Goal: Information Seeking & Learning: Learn about a topic

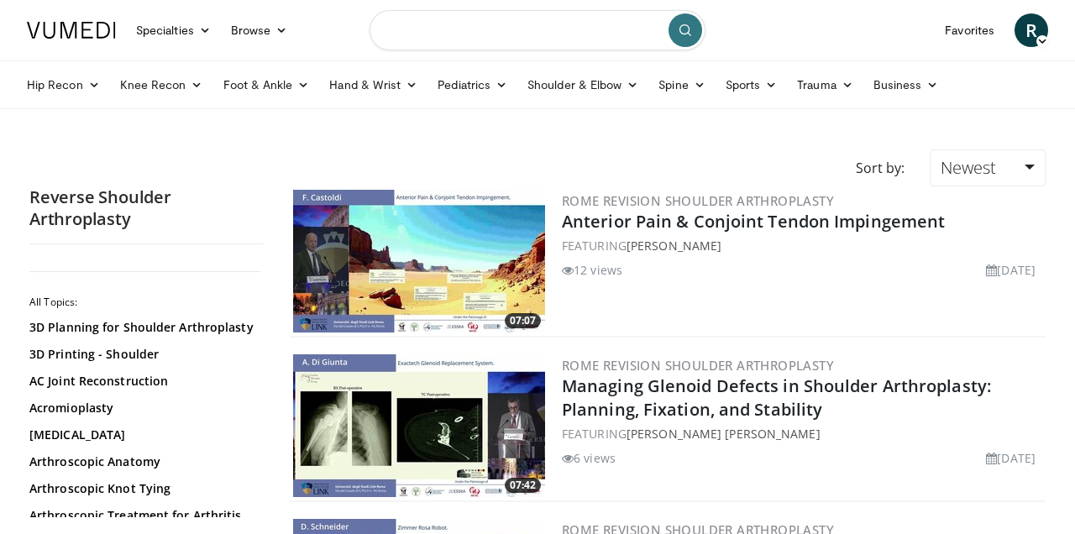
click at [521, 38] on input "Search topics, interventions" at bounding box center [538, 30] width 336 height 40
type input "**********"
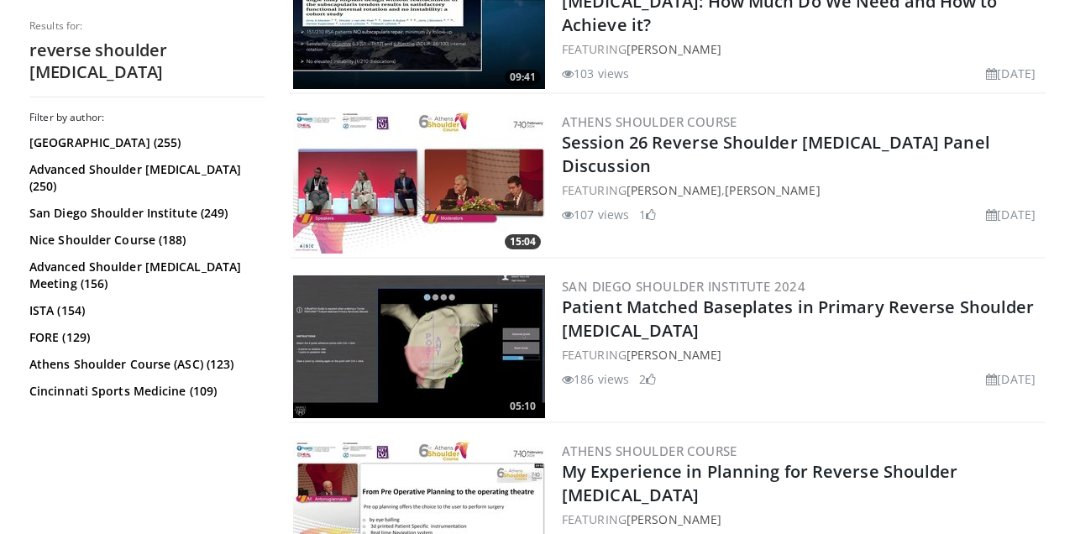
scroll to position [3207, 0]
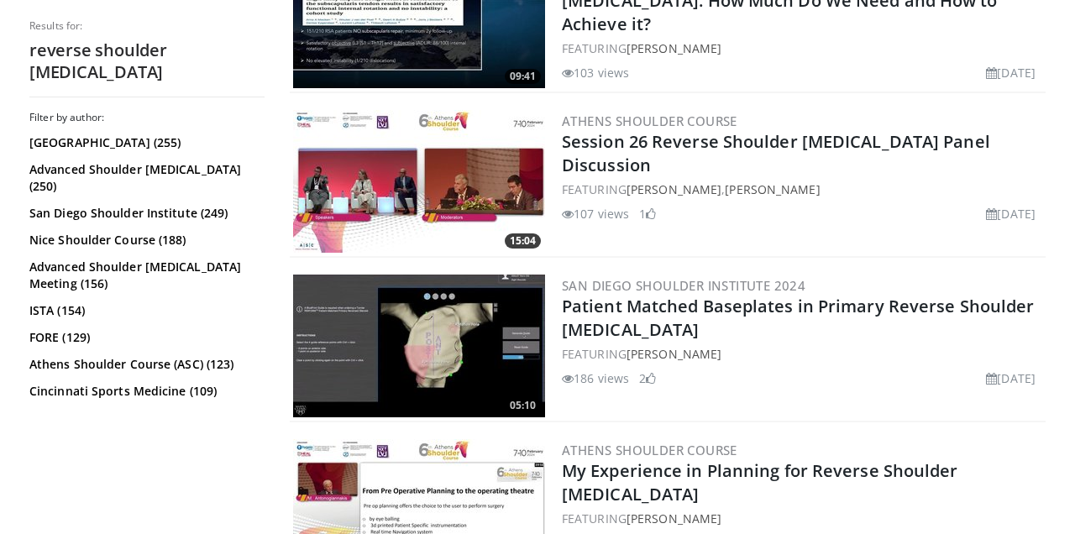
click at [385, 214] on img at bounding box center [419, 181] width 252 height 143
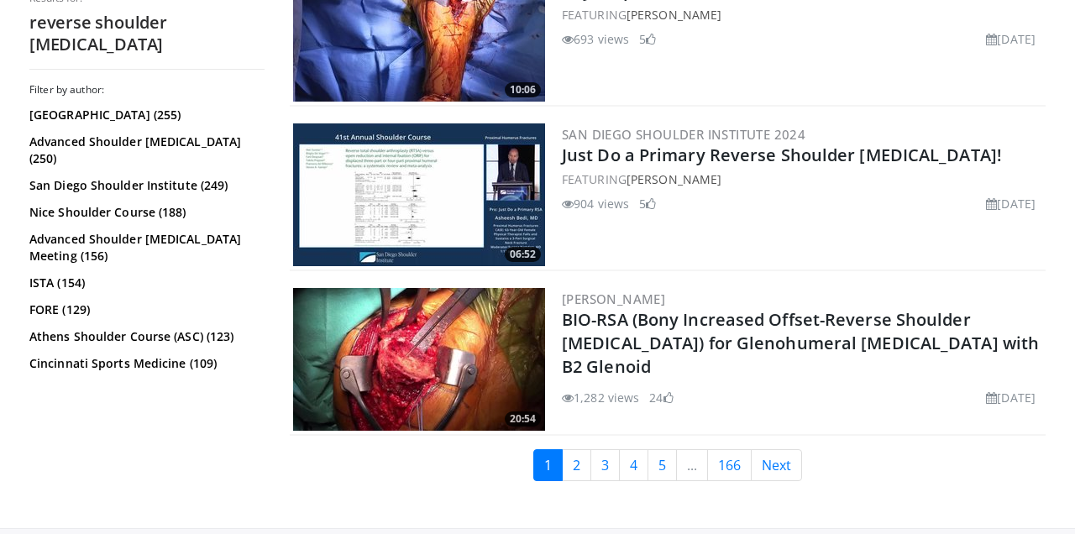
scroll to position [4021, 0]
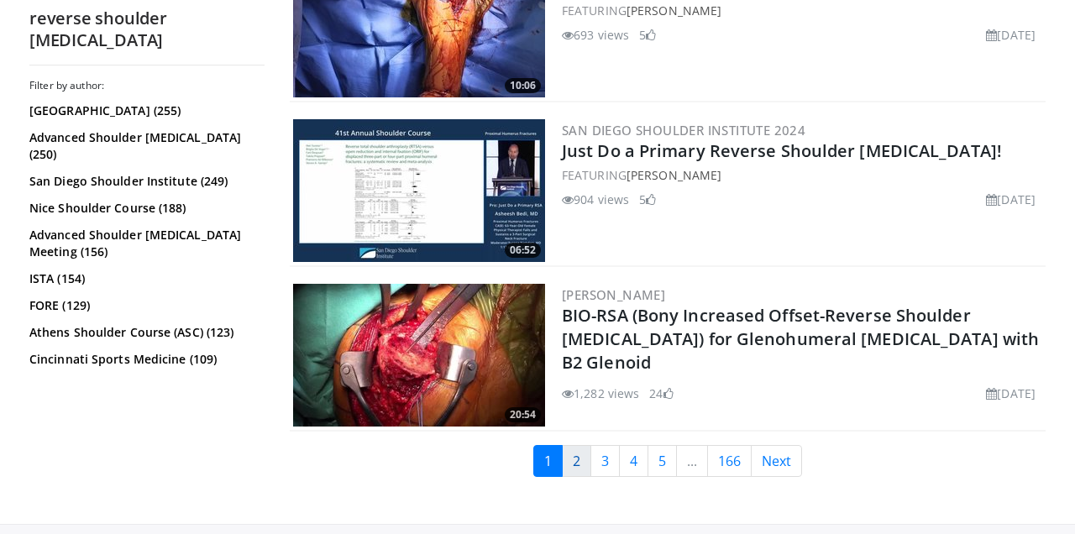
click at [580, 467] on link "2" at bounding box center [576, 461] width 29 height 32
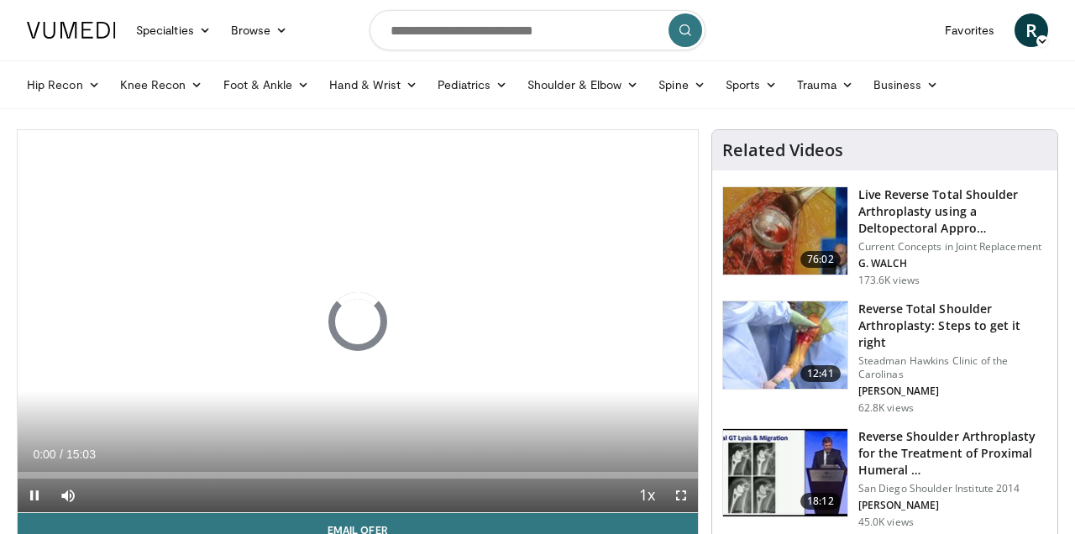
scroll to position [59, 0]
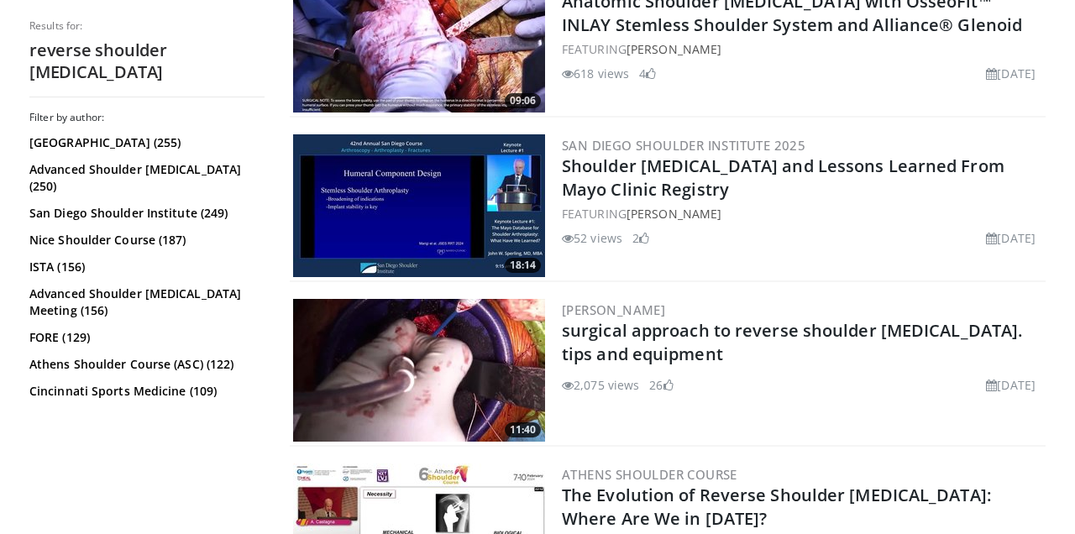
scroll to position [880, 0]
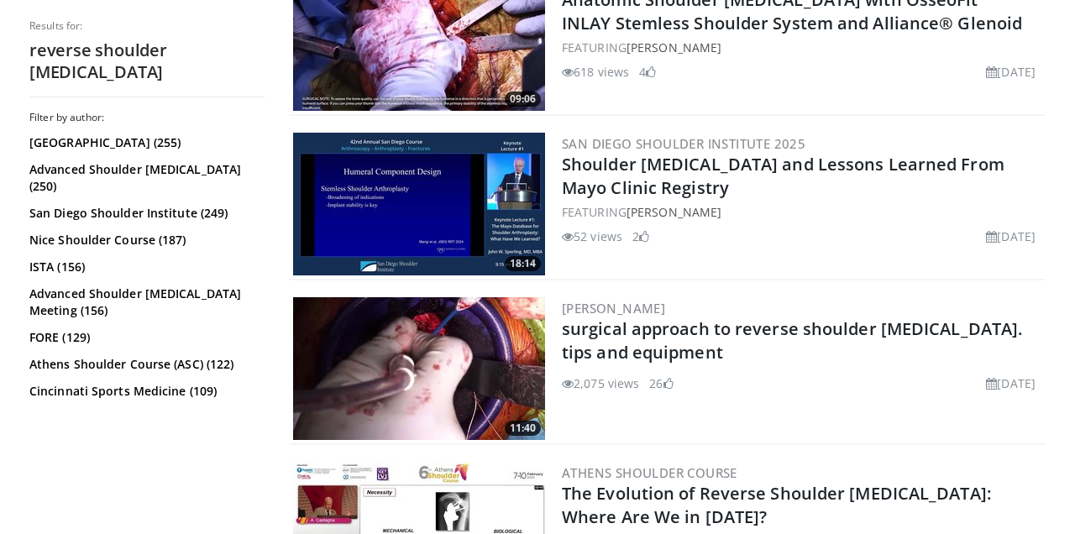
click at [490, 197] on img at bounding box center [419, 204] width 252 height 143
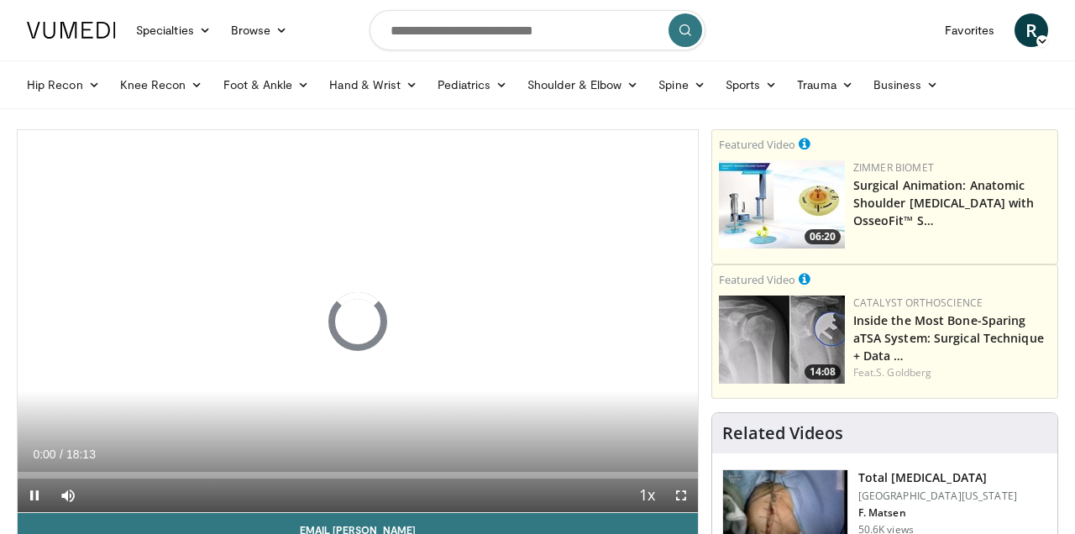
scroll to position [55, 0]
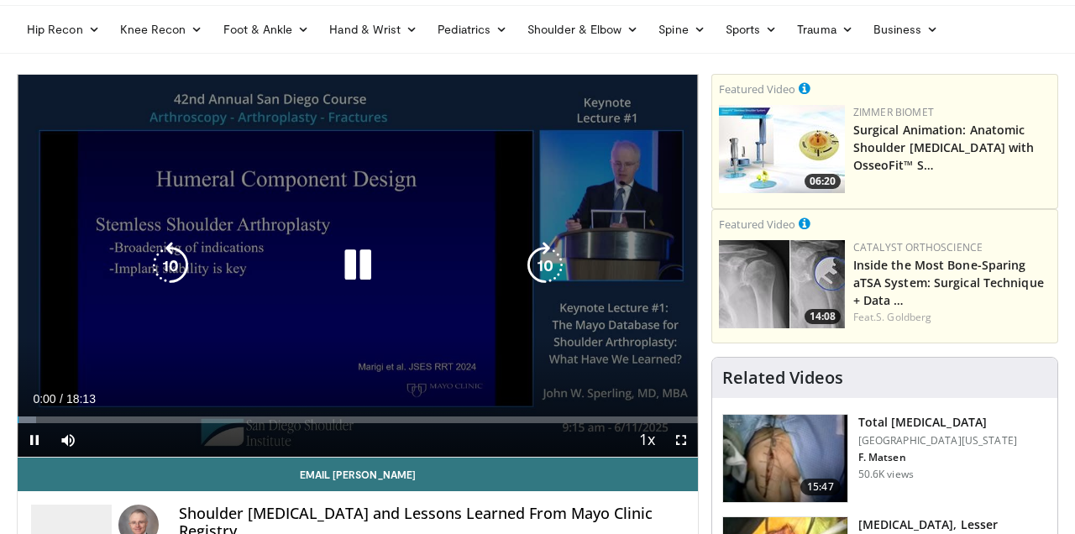
click at [362, 265] on icon "Video Player" at bounding box center [357, 265] width 47 height 47
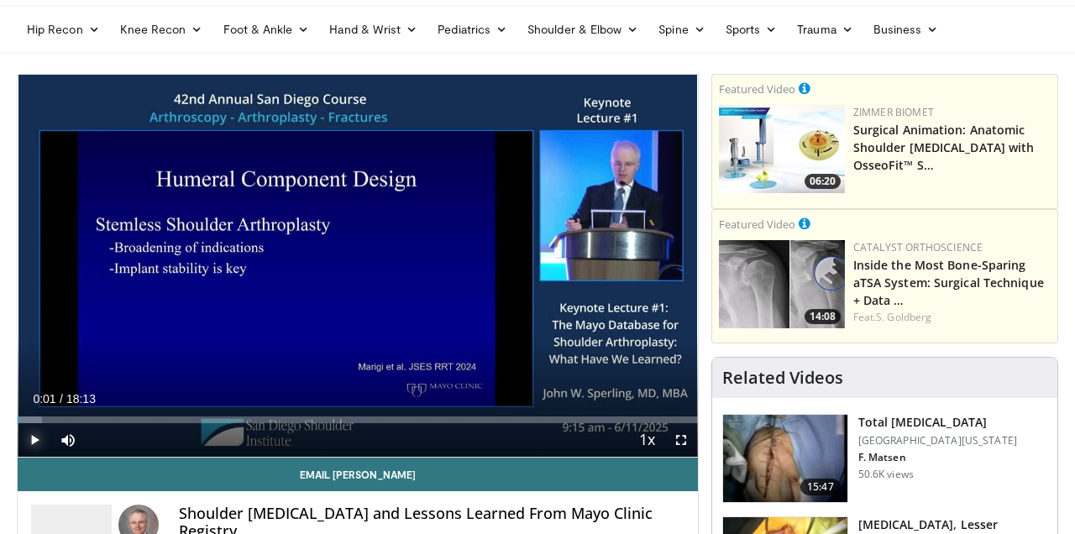
click at [31, 436] on span "Video Player" at bounding box center [35, 440] width 34 height 34
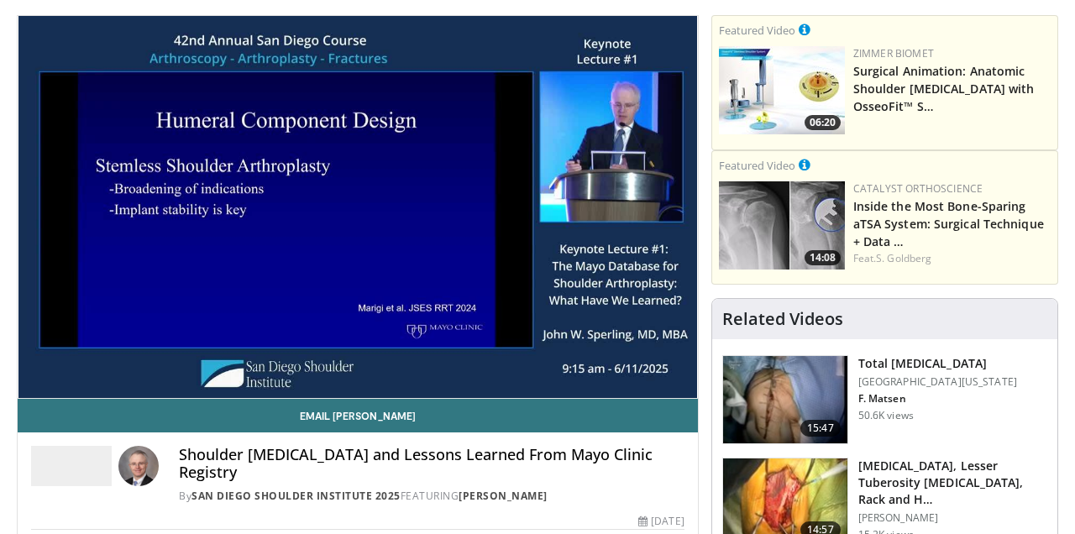
scroll to position [104, 0]
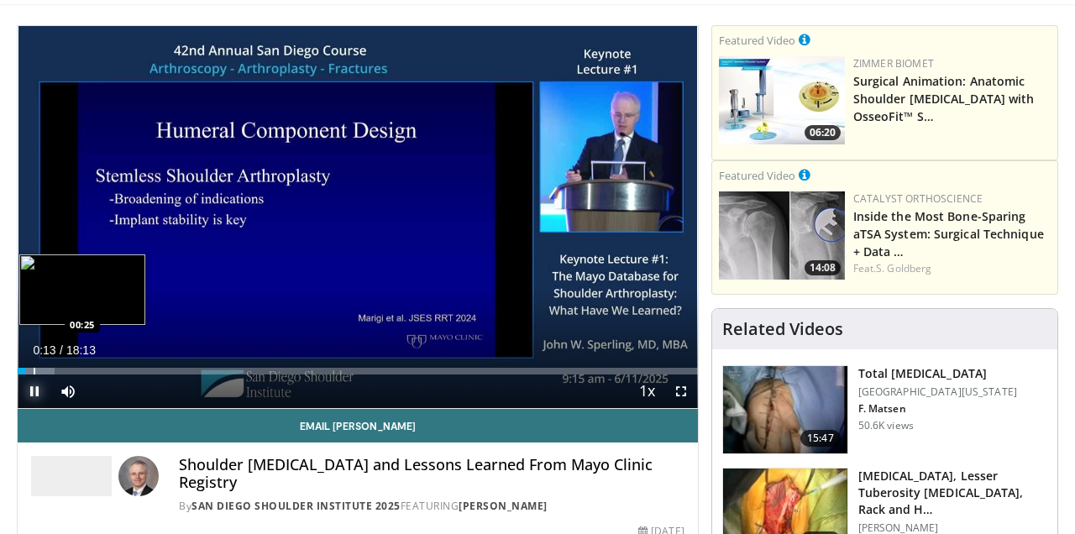
click at [34, 369] on div "Progress Bar" at bounding box center [35, 371] width 2 height 7
click at [36, 369] on div "Progress Bar" at bounding box center [37, 371] width 2 height 7
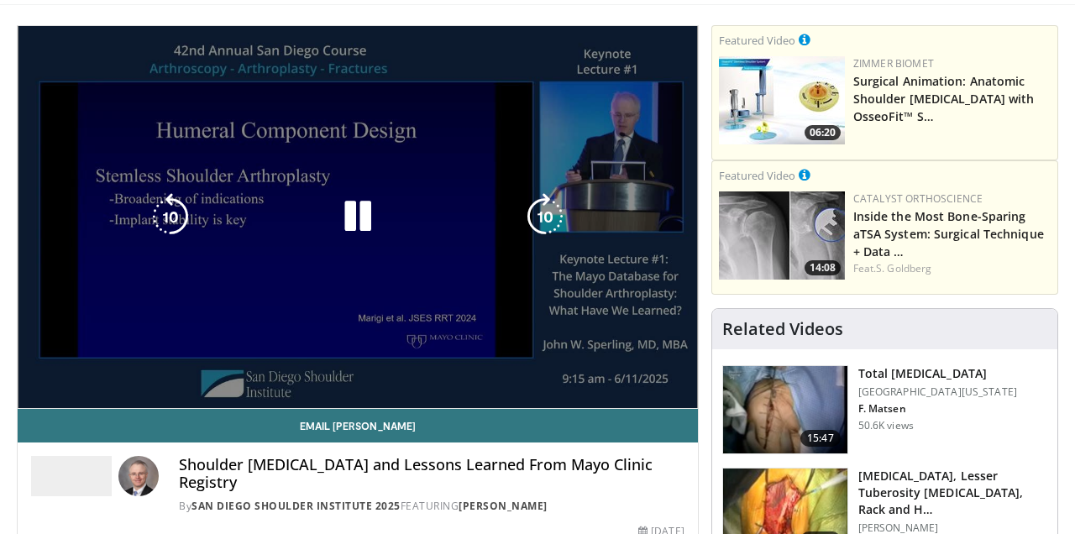
click at [51, 368] on div "10 seconds Tap to unmute" at bounding box center [358, 217] width 680 height 382
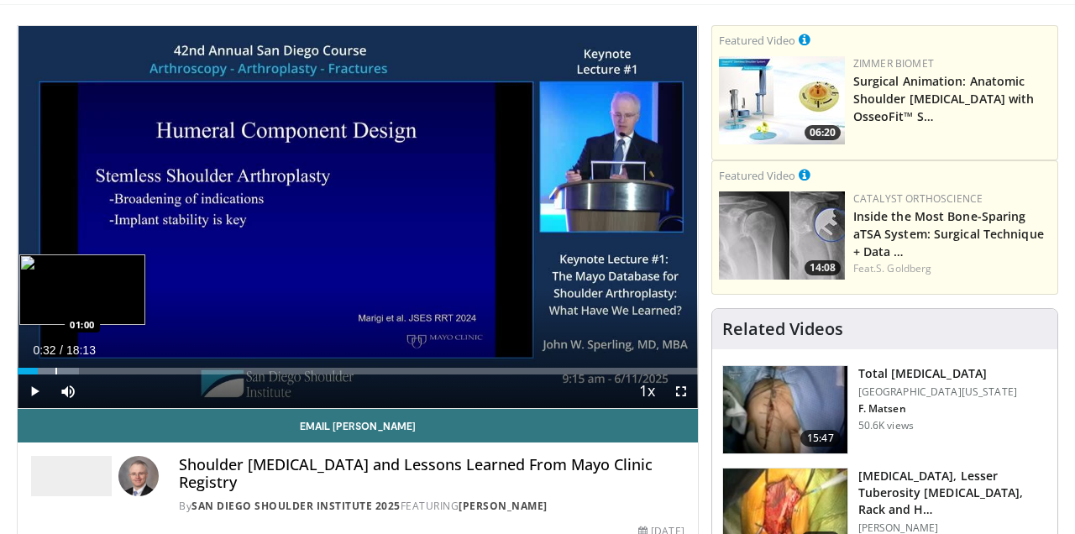
click at [55, 370] on div "Progress Bar" at bounding box center [56, 371] width 2 height 7
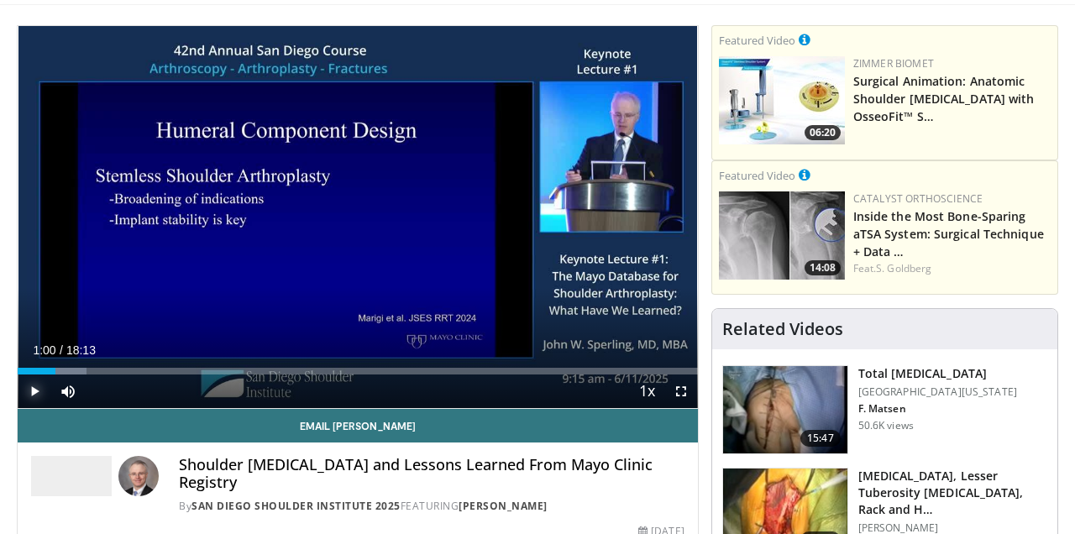
click at [39, 383] on span "Video Player" at bounding box center [35, 392] width 34 height 34
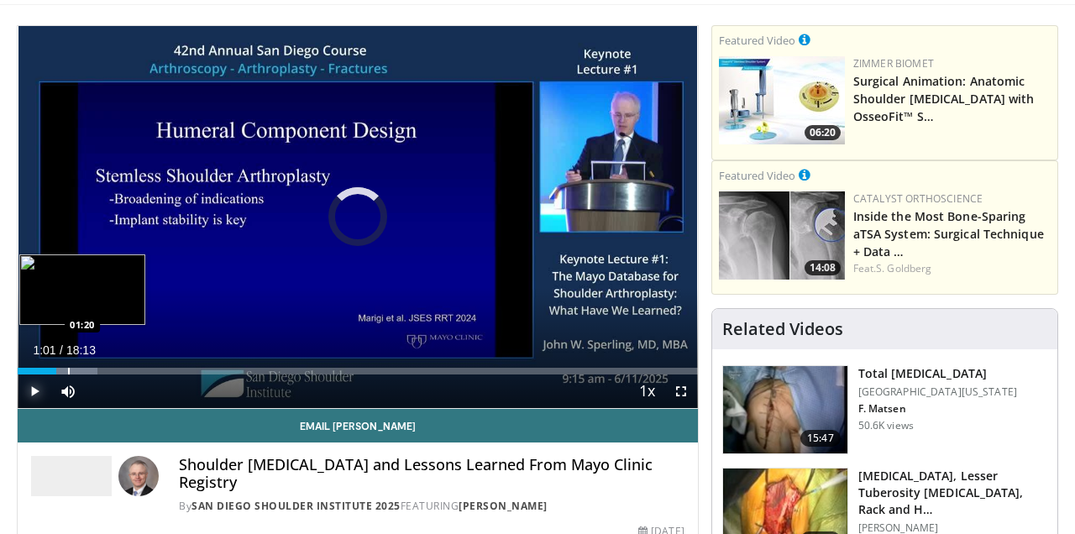
click at [67, 371] on div "Loaded : 11.79% 01:20 01:20" at bounding box center [358, 371] width 680 height 7
click at [78, 370] on div "Progress Bar" at bounding box center [79, 371] width 2 height 7
click at [84, 370] on div "Progress Bar" at bounding box center [85, 371] width 2 height 7
click at [92, 371] on div "Progress Bar" at bounding box center [93, 371] width 2 height 7
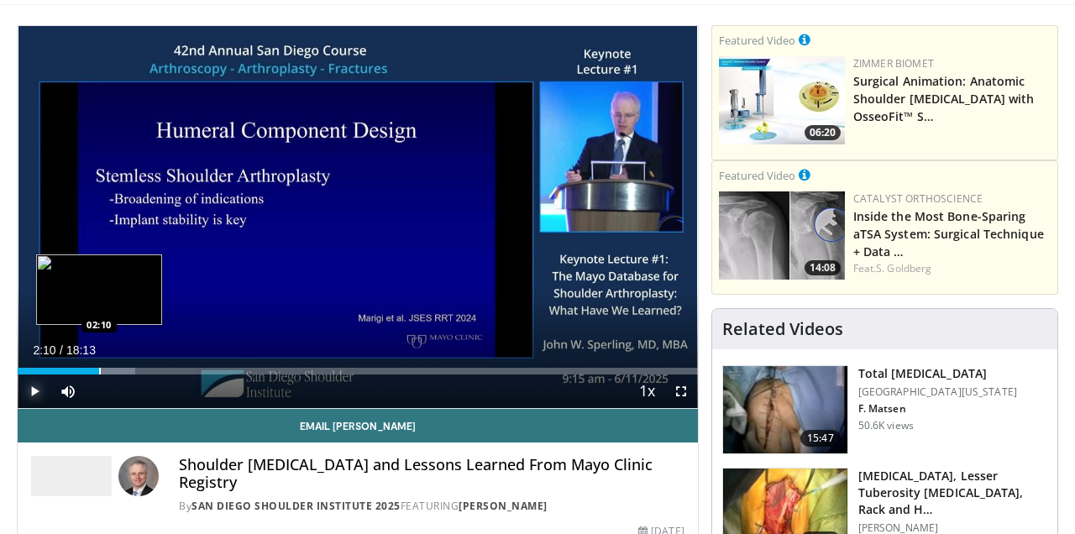
click at [99, 371] on div "Progress Bar" at bounding box center [100, 371] width 2 height 7
click at [104, 370] on div "Progress Bar" at bounding box center [105, 371] width 2 height 7
click at [109, 370] on div "Progress Bar" at bounding box center [110, 371] width 2 height 7
click at [115, 370] on div "Progress Bar" at bounding box center [116, 371] width 2 height 7
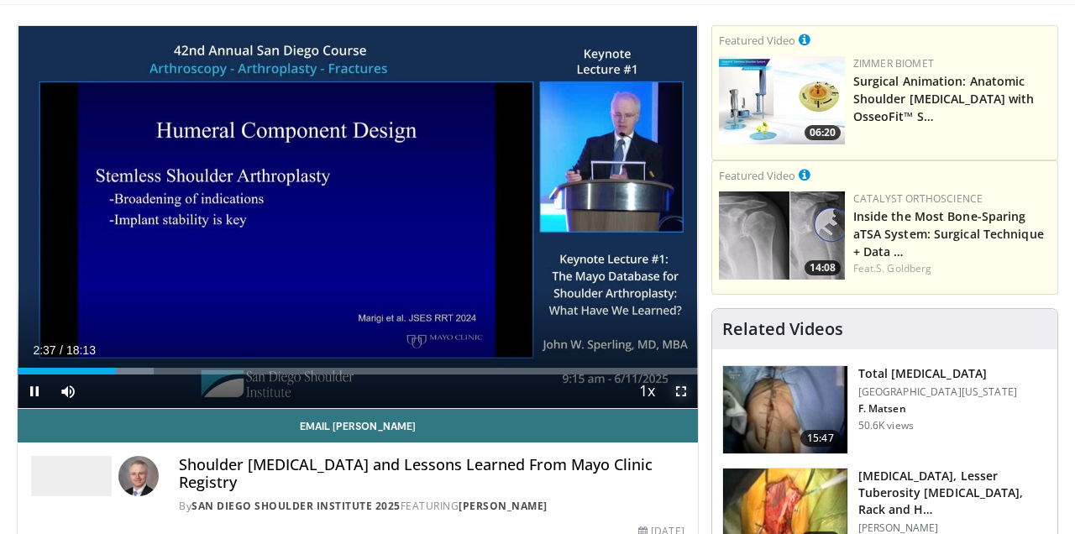
click at [679, 391] on span "Video Player" at bounding box center [681, 392] width 34 height 34
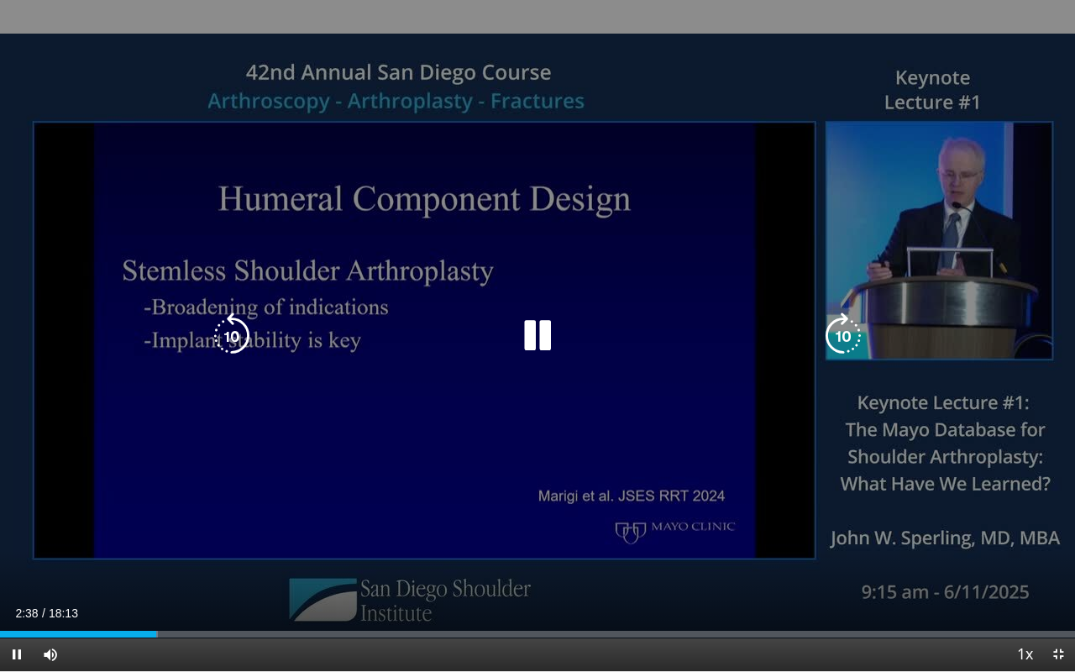
click at [844, 330] on icon "Video Player" at bounding box center [843, 335] width 47 height 47
click at [843, 331] on icon "Video Player" at bounding box center [843, 335] width 47 height 47
click at [842, 334] on icon "Video Player" at bounding box center [843, 335] width 47 height 47
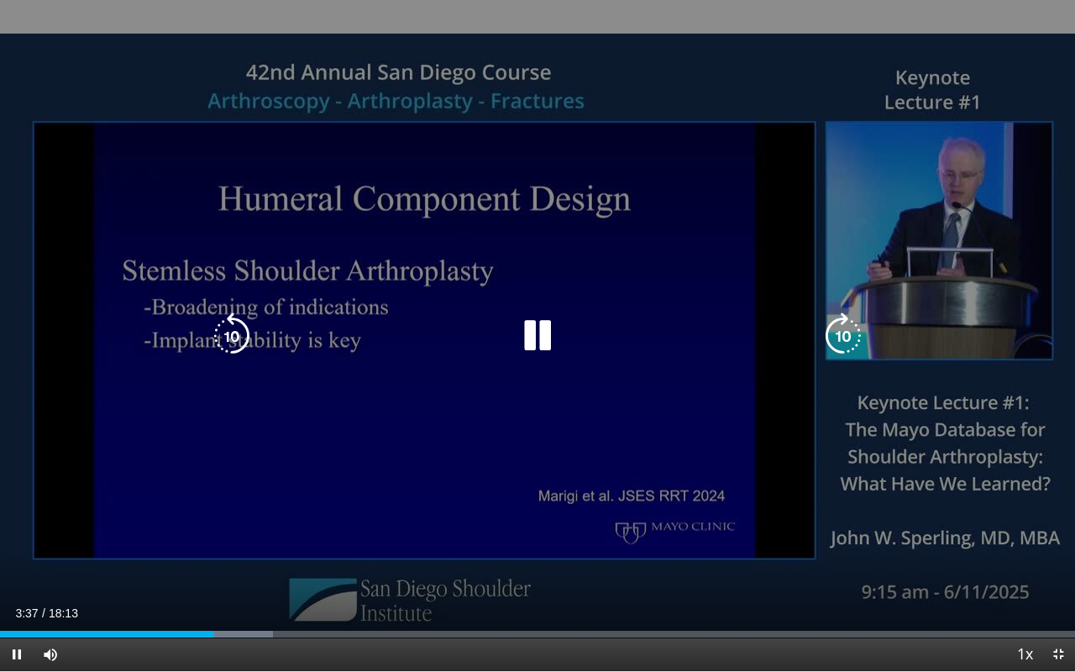
click at [842, 334] on icon "Video Player" at bounding box center [843, 335] width 47 height 47
click at [841, 336] on icon "Video Player" at bounding box center [843, 335] width 47 height 47
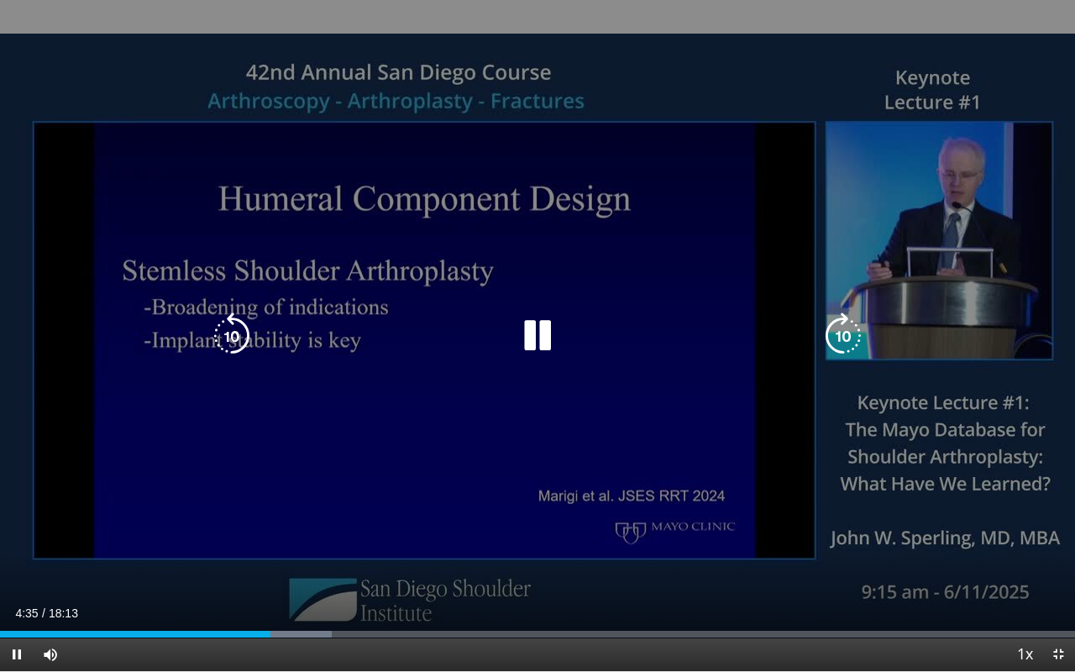
click at [224, 334] on icon "Video Player" at bounding box center [231, 335] width 47 height 47
click at [831, 338] on icon "Video Player" at bounding box center [843, 335] width 47 height 47
click at [832, 335] on icon "Video Player" at bounding box center [843, 335] width 47 height 47
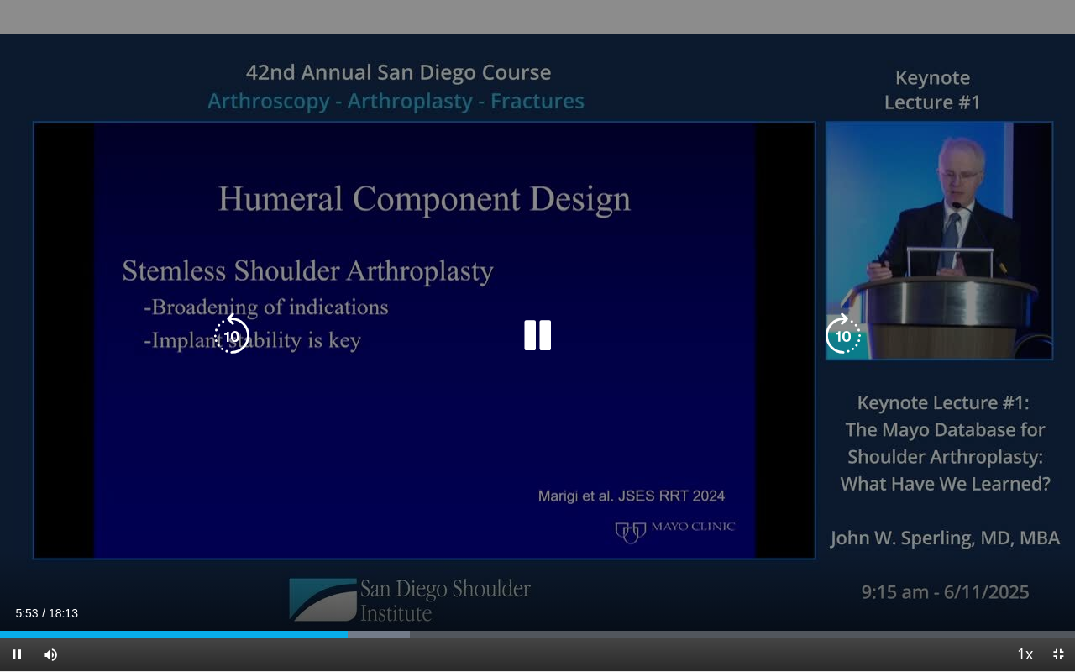
click at [839, 336] on icon "Video Player" at bounding box center [843, 335] width 47 height 47
click at [847, 332] on icon "Video Player" at bounding box center [843, 335] width 47 height 47
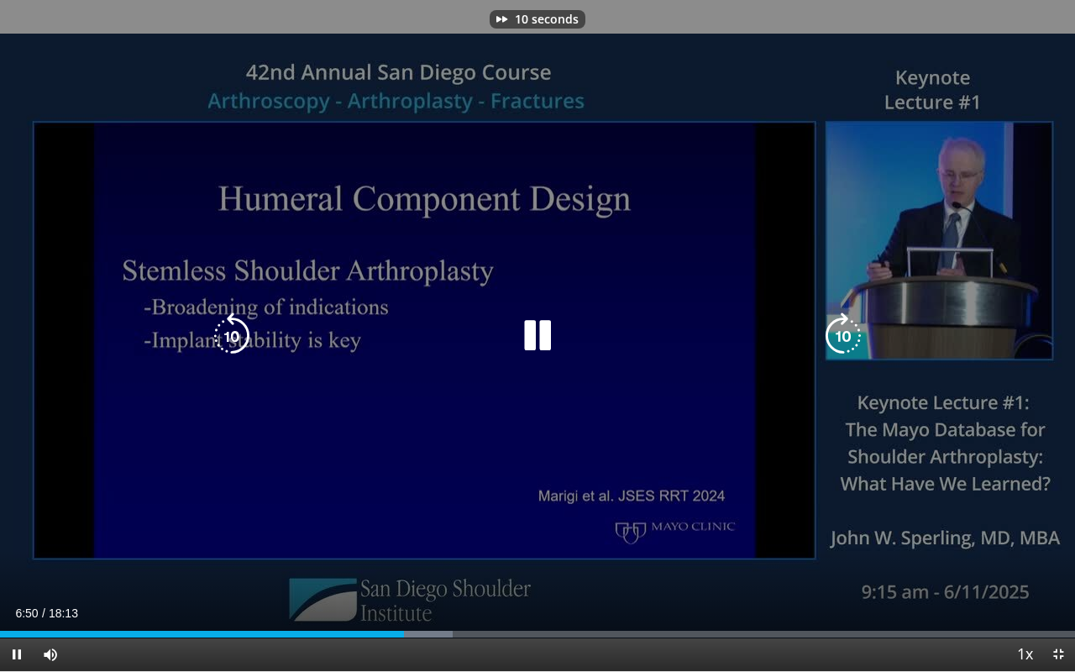
click at [847, 332] on icon "Video Player" at bounding box center [843, 335] width 47 height 47
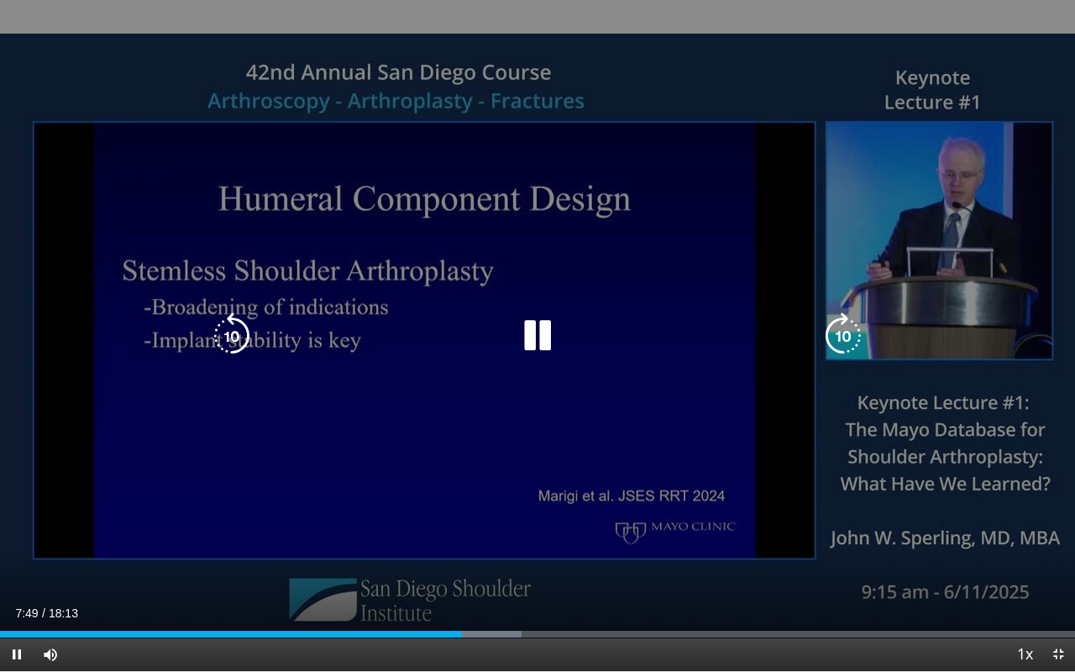
click at [841, 343] on icon "Video Player" at bounding box center [843, 335] width 47 height 47
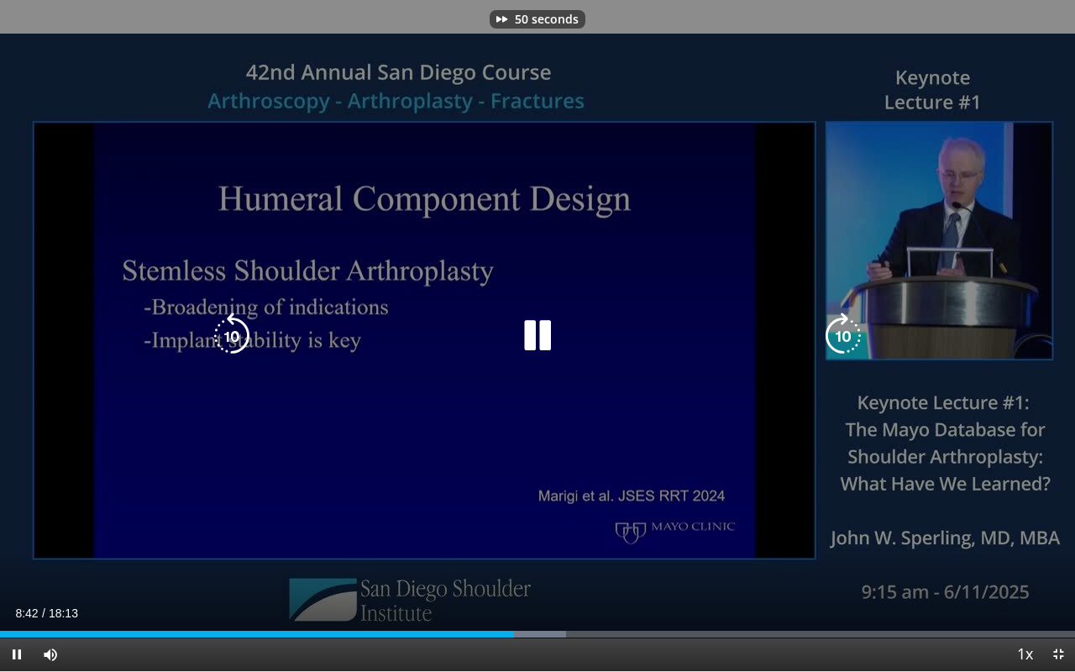
click at [841, 343] on icon "Video Player" at bounding box center [843, 335] width 47 height 47
click at [844, 331] on icon "Video Player" at bounding box center [843, 335] width 47 height 47
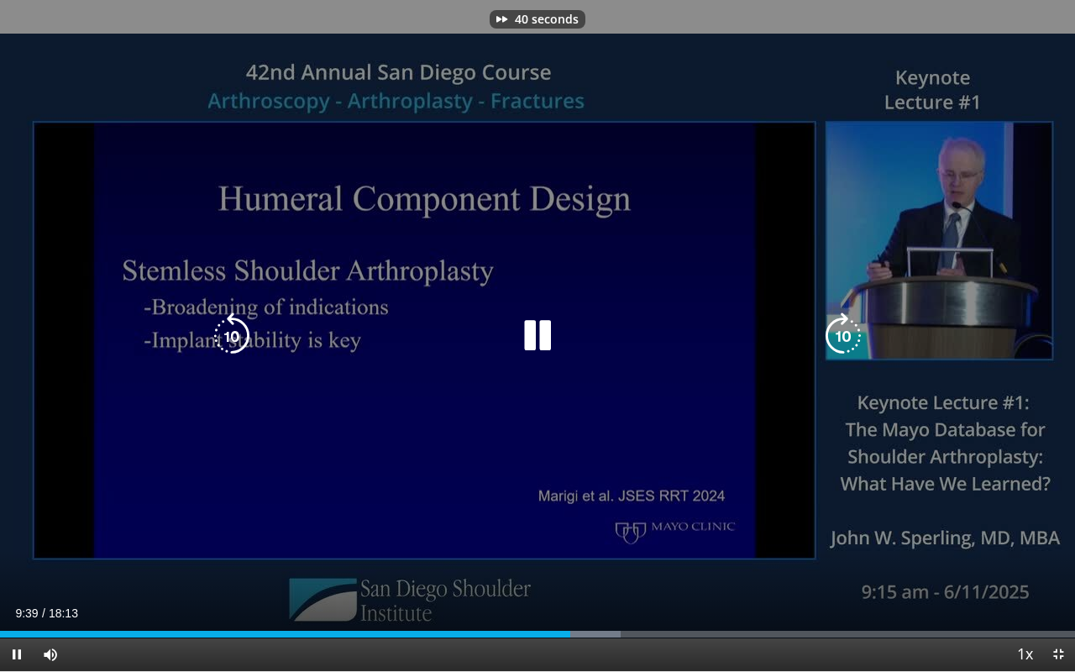
click at [844, 331] on icon "Video Player" at bounding box center [843, 335] width 47 height 47
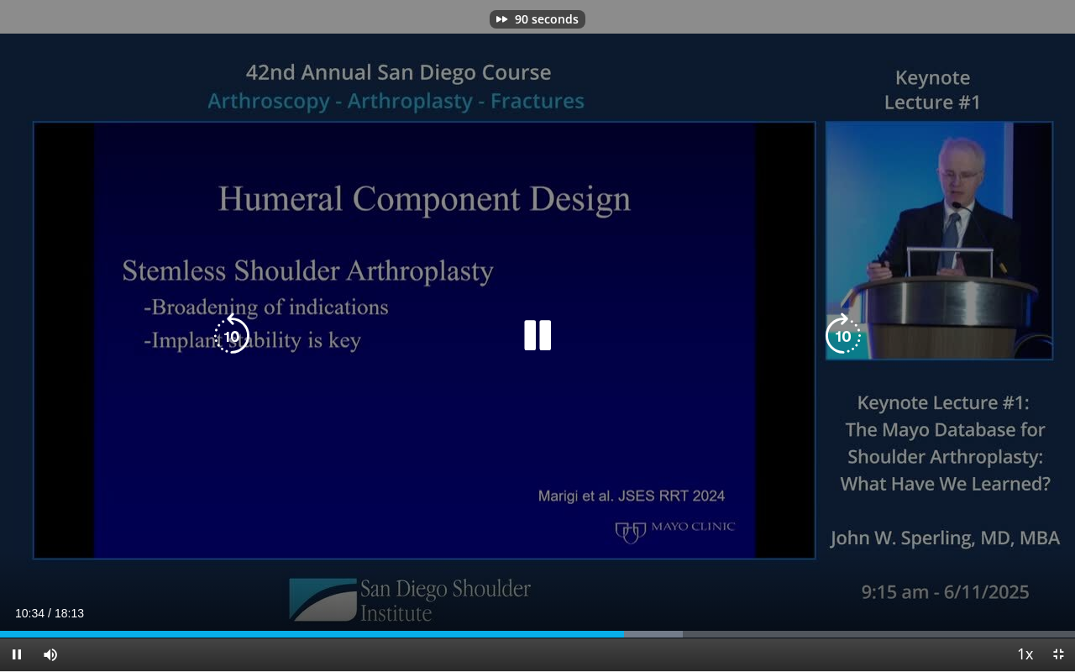
click at [844, 331] on icon "Video Player" at bounding box center [843, 335] width 47 height 47
click at [845, 331] on icon "Video Player" at bounding box center [843, 335] width 47 height 47
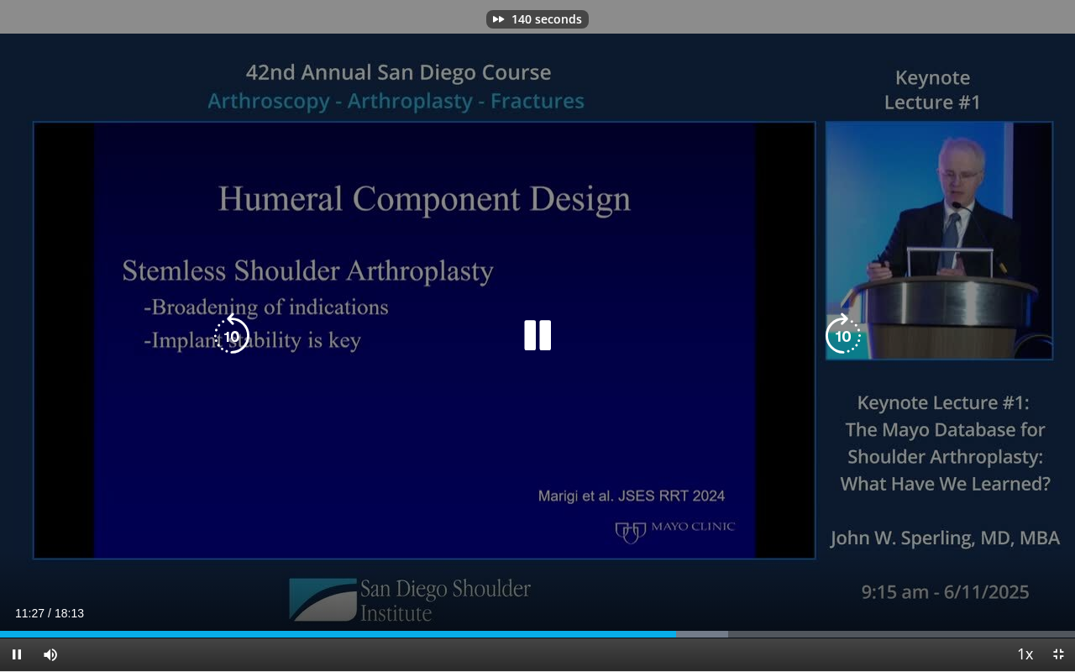
click at [845, 331] on icon "Video Player" at bounding box center [843, 335] width 47 height 47
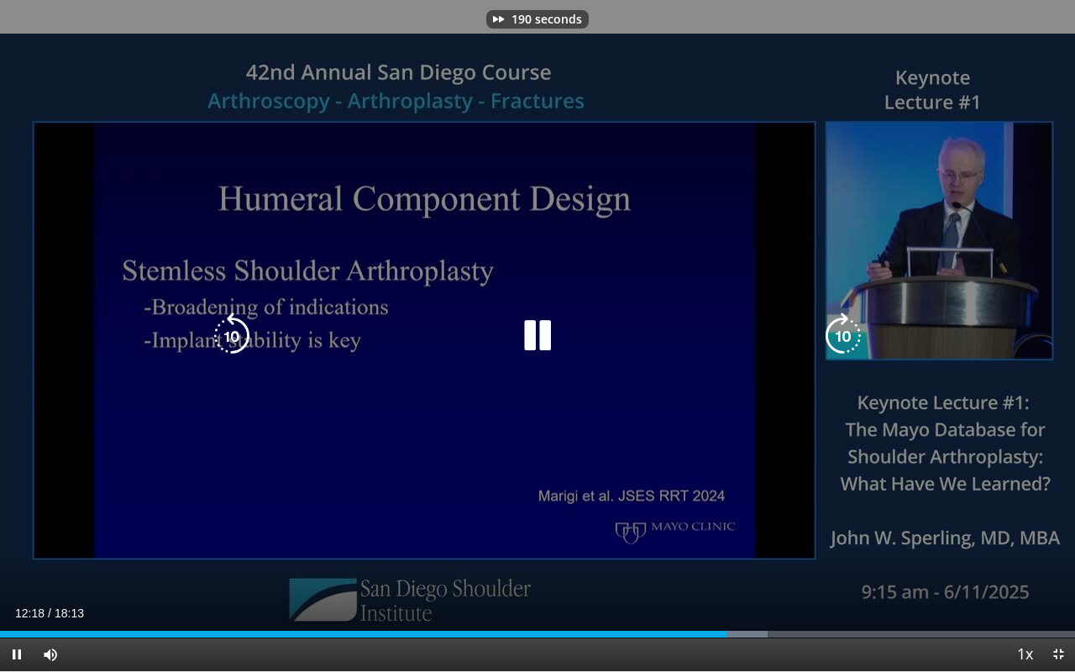
click at [845, 331] on icon "Video Player" at bounding box center [843, 335] width 47 height 47
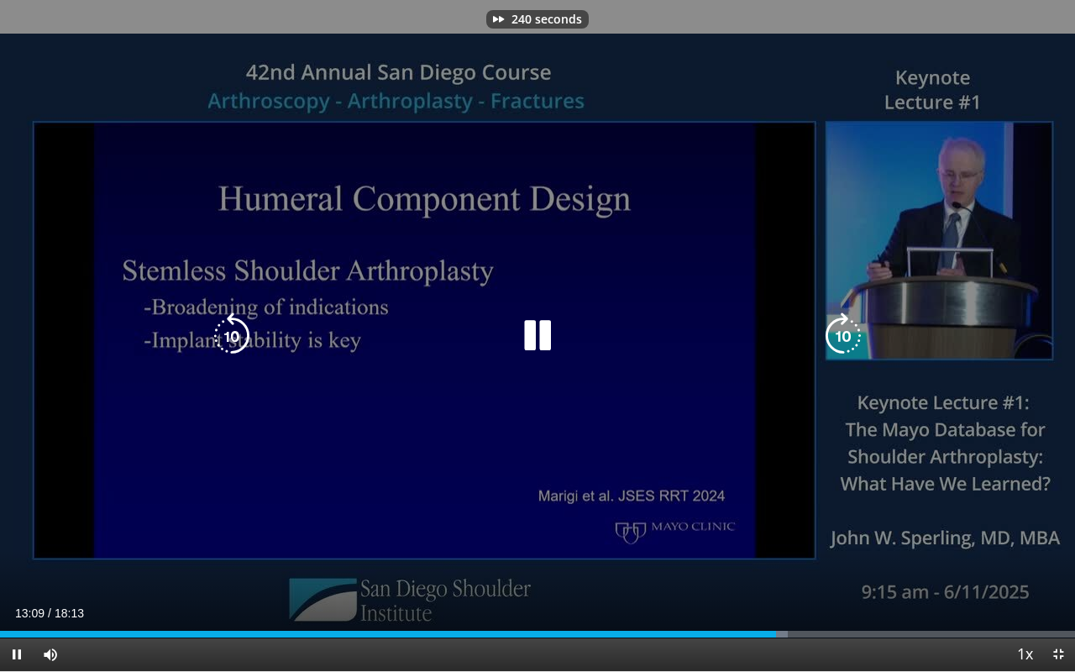
click at [845, 331] on icon "Video Player" at bounding box center [843, 335] width 47 height 47
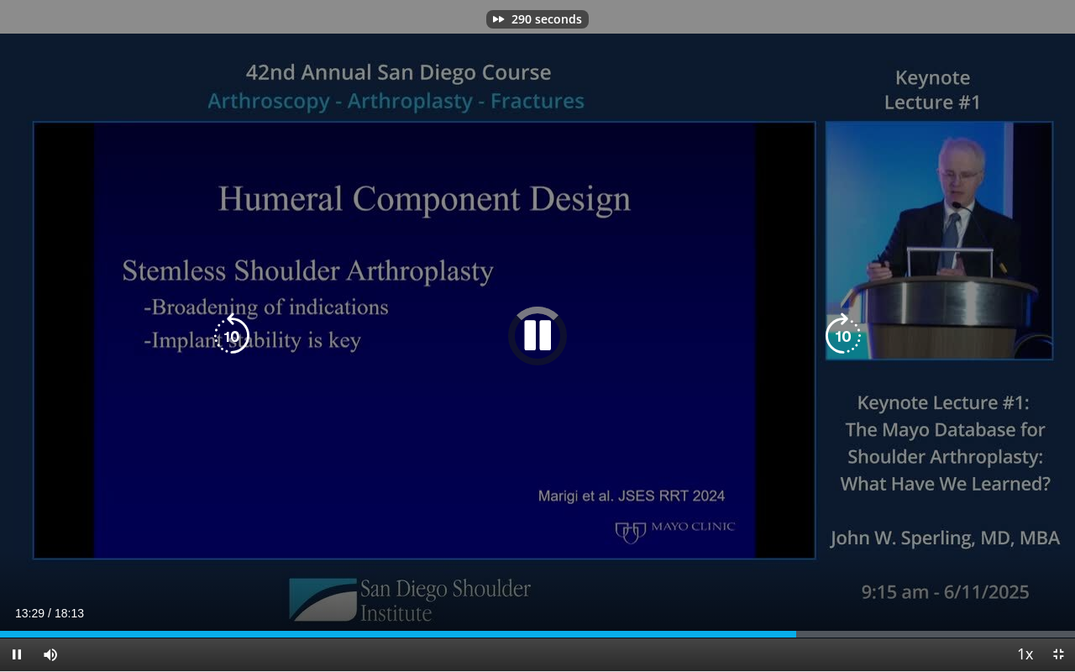
click at [845, 331] on icon "Video Player" at bounding box center [843, 335] width 47 height 47
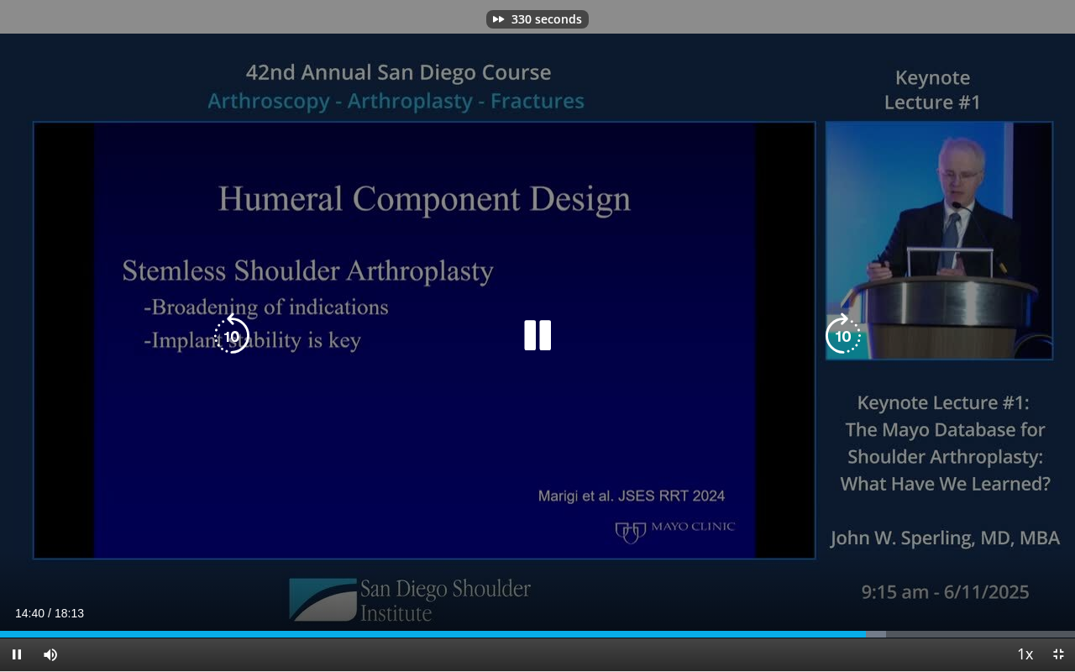
click at [845, 331] on icon "Video Player" at bounding box center [843, 335] width 47 height 47
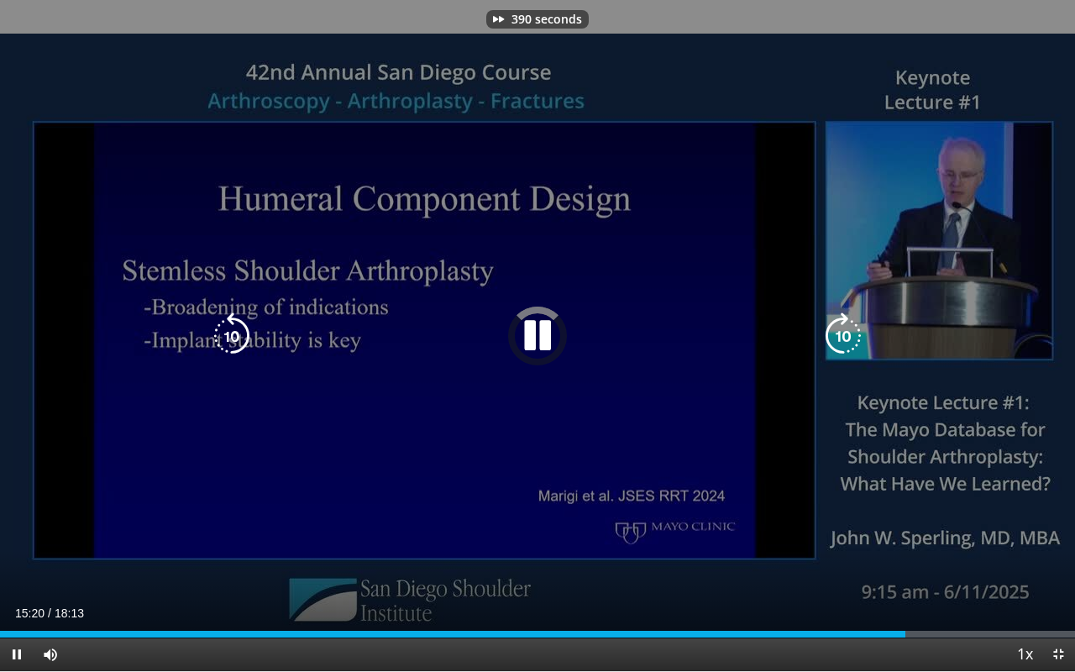
click at [845, 331] on icon "Video Player" at bounding box center [843, 335] width 47 height 47
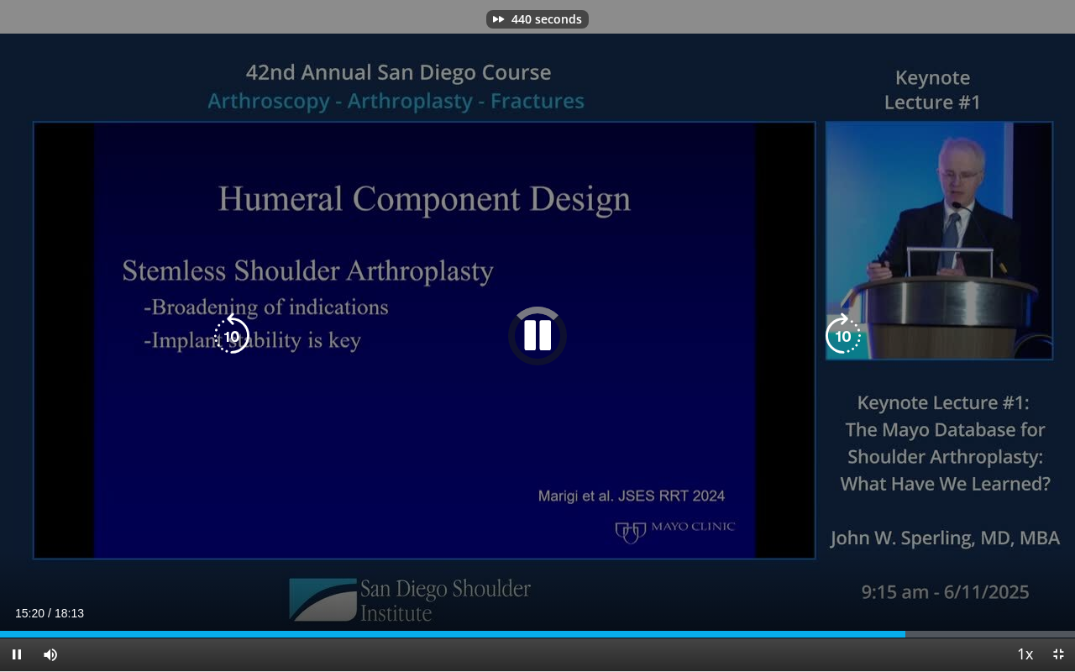
click at [845, 331] on icon "Video Player" at bounding box center [843, 335] width 47 height 47
click at [845, 330] on icon "Video Player" at bounding box center [843, 335] width 47 height 47
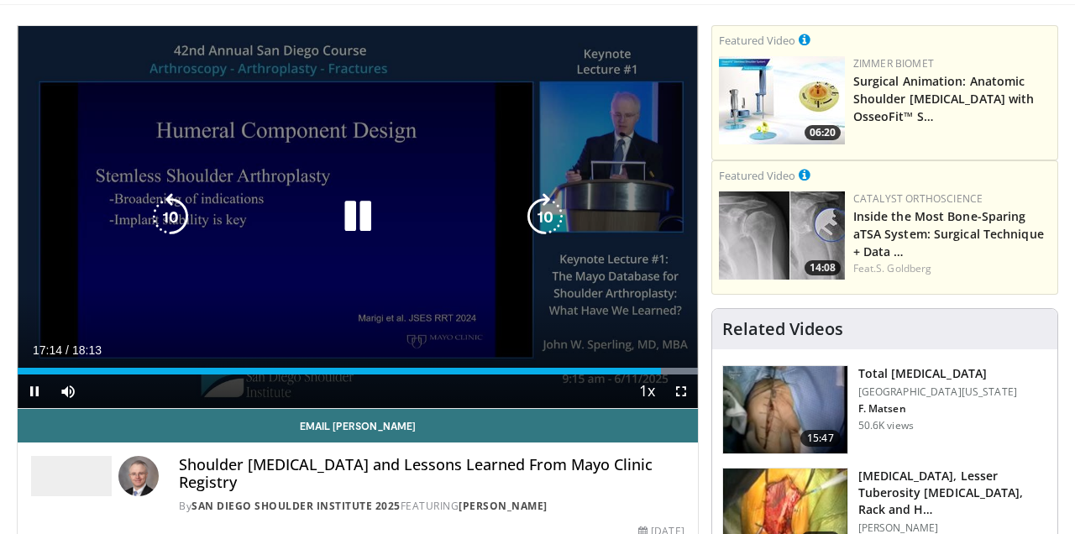
click at [359, 221] on icon "Video Player" at bounding box center [357, 216] width 47 height 47
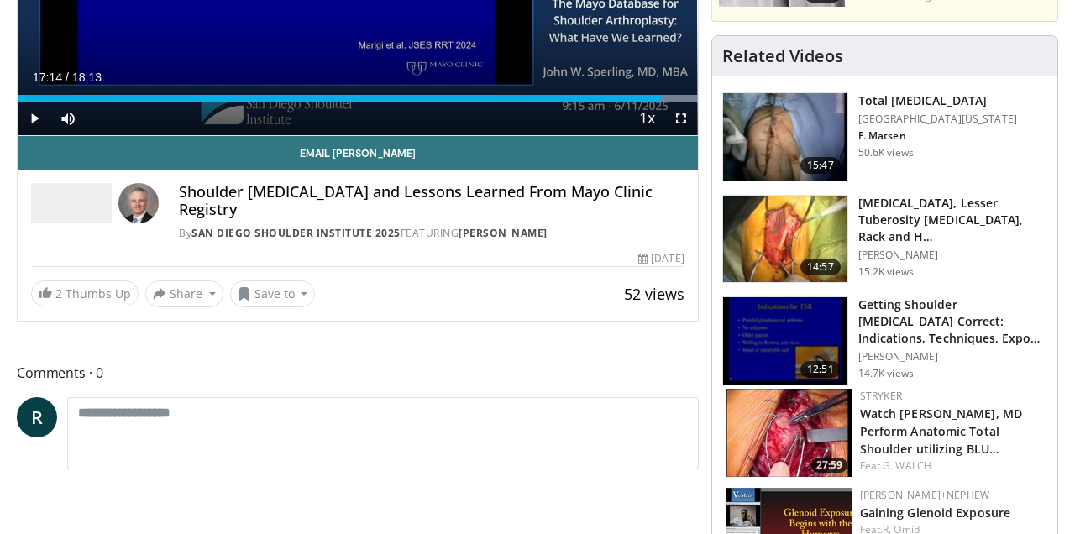
scroll to position [384, 0]
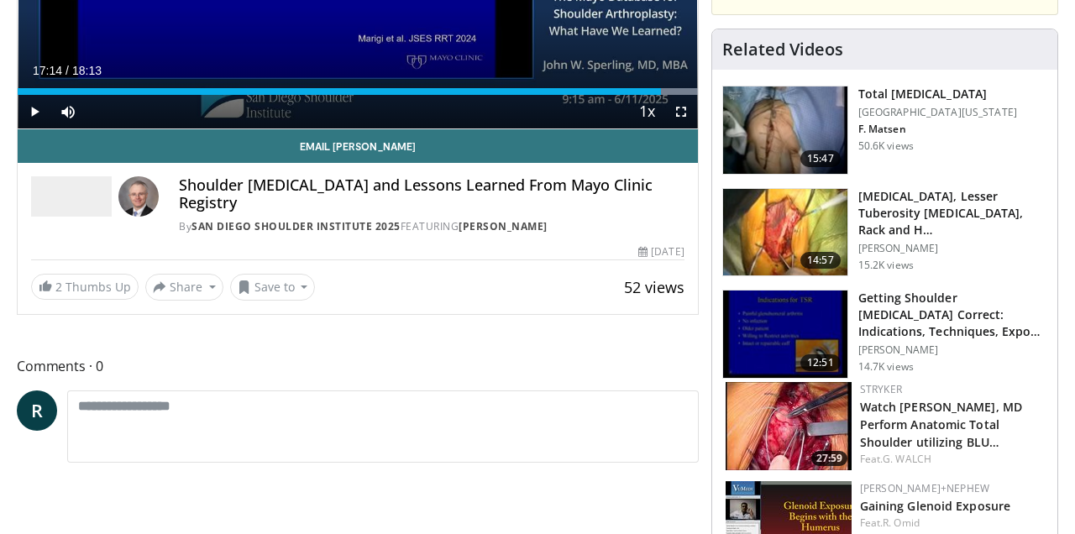
click at [785, 337] on img at bounding box center [785, 334] width 124 height 87
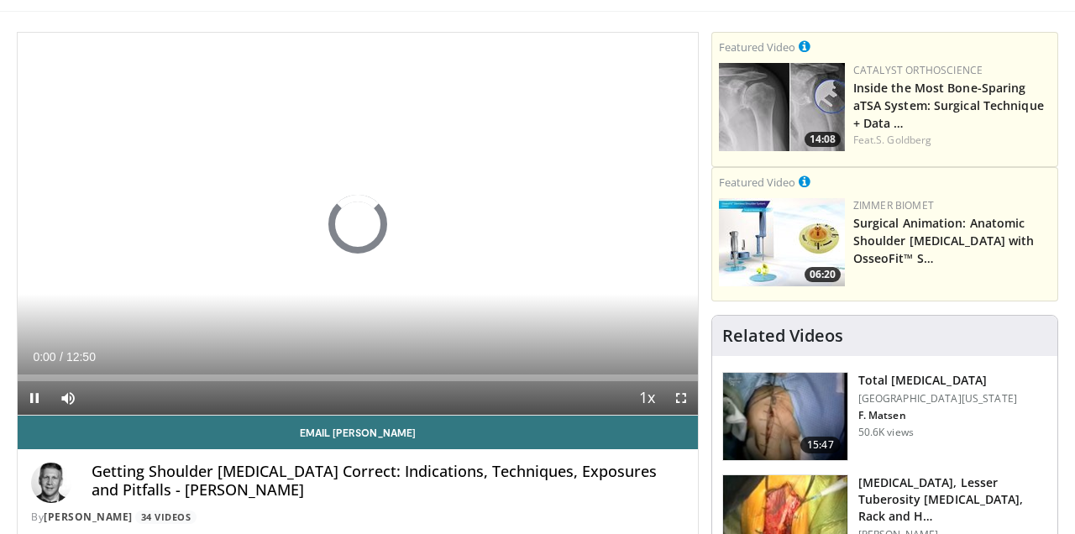
scroll to position [110, 0]
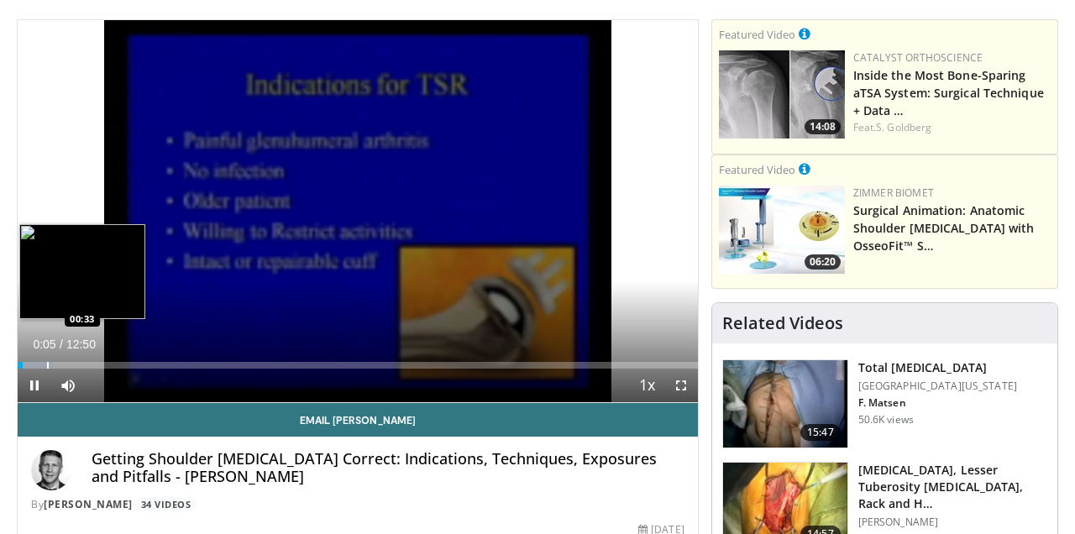
click at [47, 364] on div "Progress Bar" at bounding box center [48, 365] width 2 height 7
click at [59, 364] on div "Progress Bar" at bounding box center [60, 365] width 2 height 7
click at [68, 364] on div "Progress Bar" at bounding box center [67, 365] width 2 height 7
click at [77, 364] on div "Progress Bar" at bounding box center [77, 365] width 2 height 7
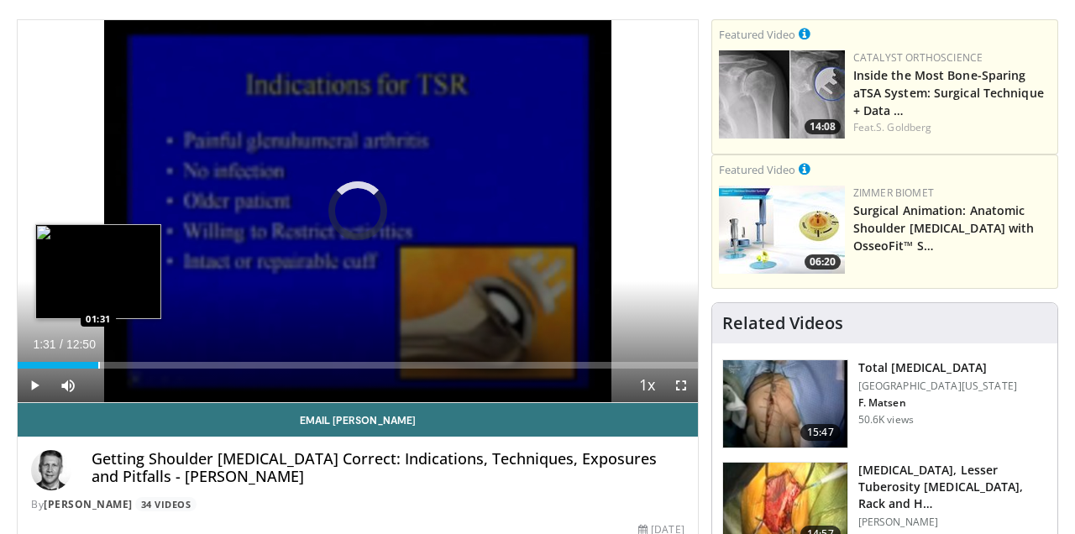
click at [98, 364] on div "Progress Bar" at bounding box center [99, 365] width 2 height 7
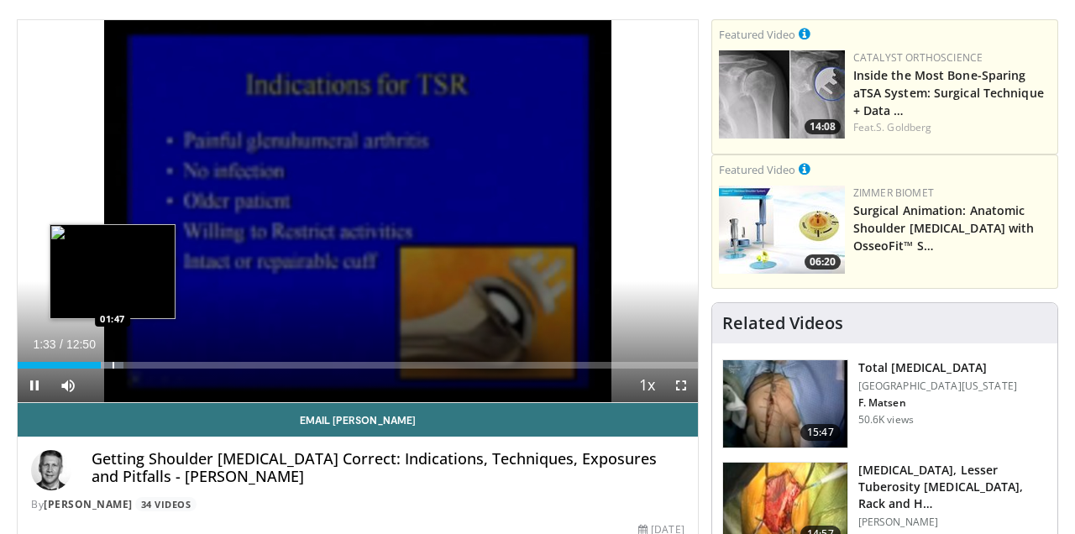
click at [113, 363] on div "Progress Bar" at bounding box center [114, 365] width 2 height 7
click at [124, 364] on div "Progress Bar" at bounding box center [124, 365] width 2 height 7
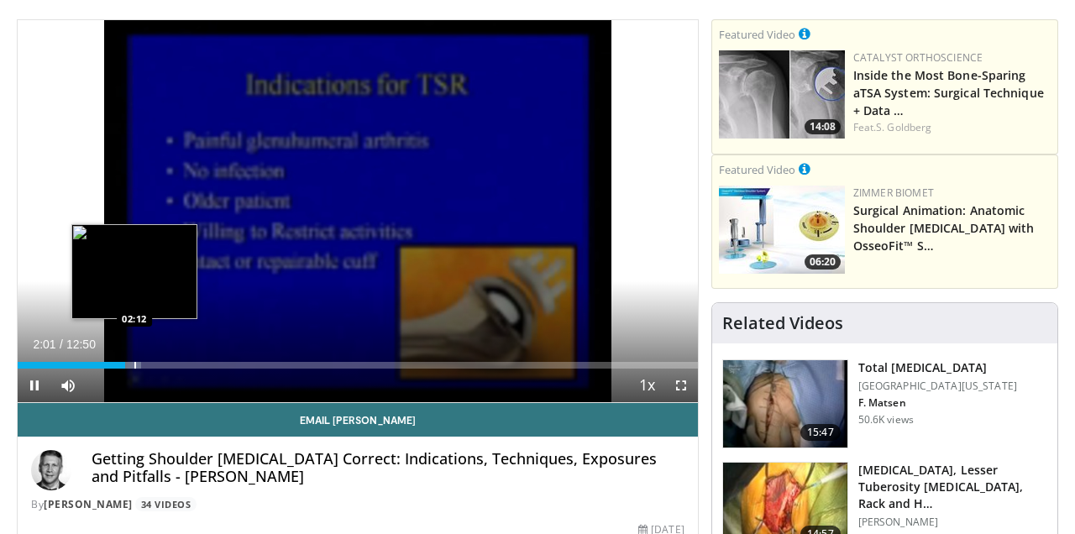
click at [135, 364] on div "Progress Bar" at bounding box center [135, 365] width 2 height 7
click at [147, 364] on div "Progress Bar" at bounding box center [148, 365] width 2 height 7
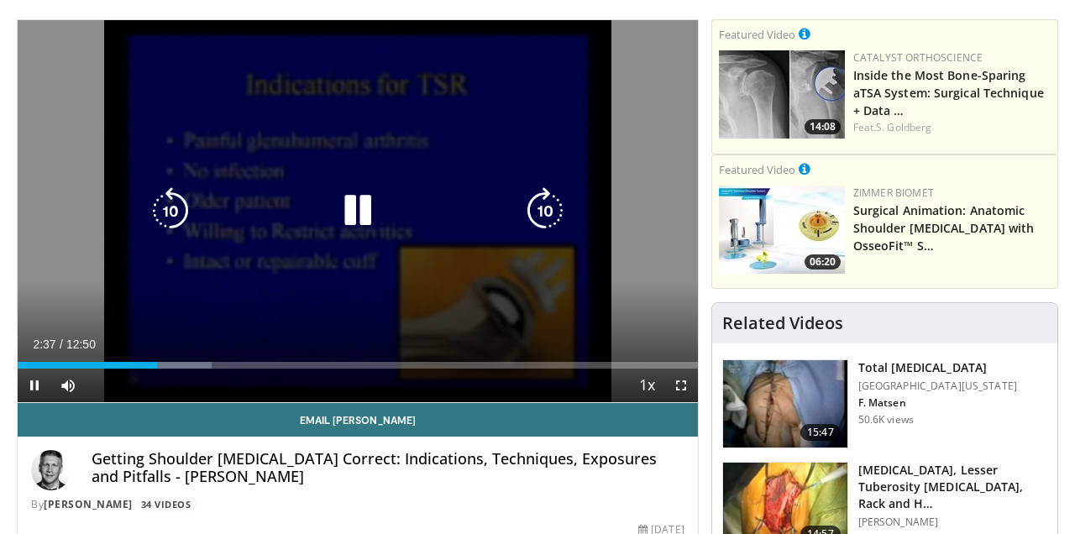
click at [349, 199] on icon "Video Player" at bounding box center [357, 210] width 47 height 47
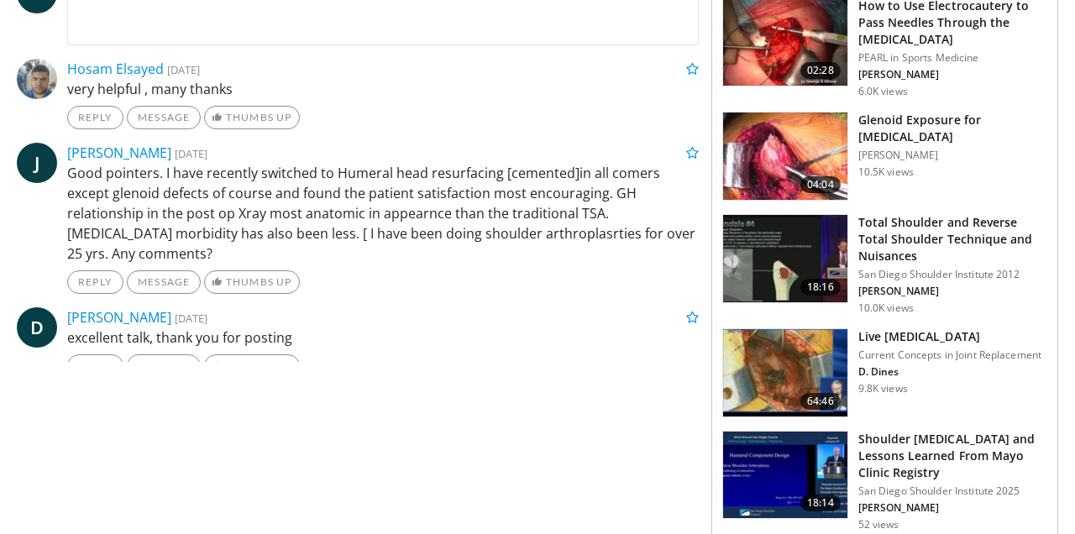
scroll to position [865, 0]
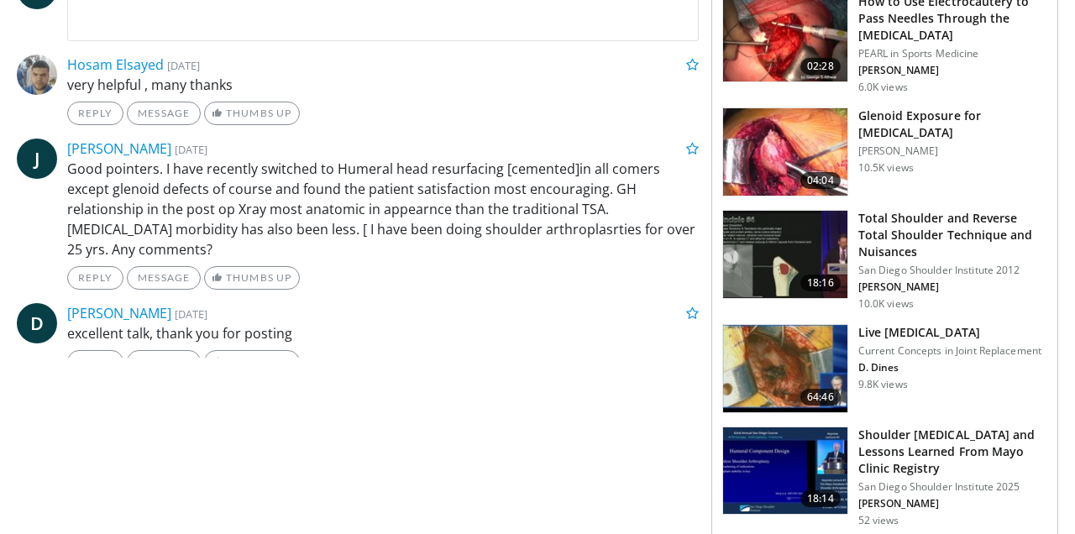
click at [767, 252] on img at bounding box center [785, 254] width 124 height 87
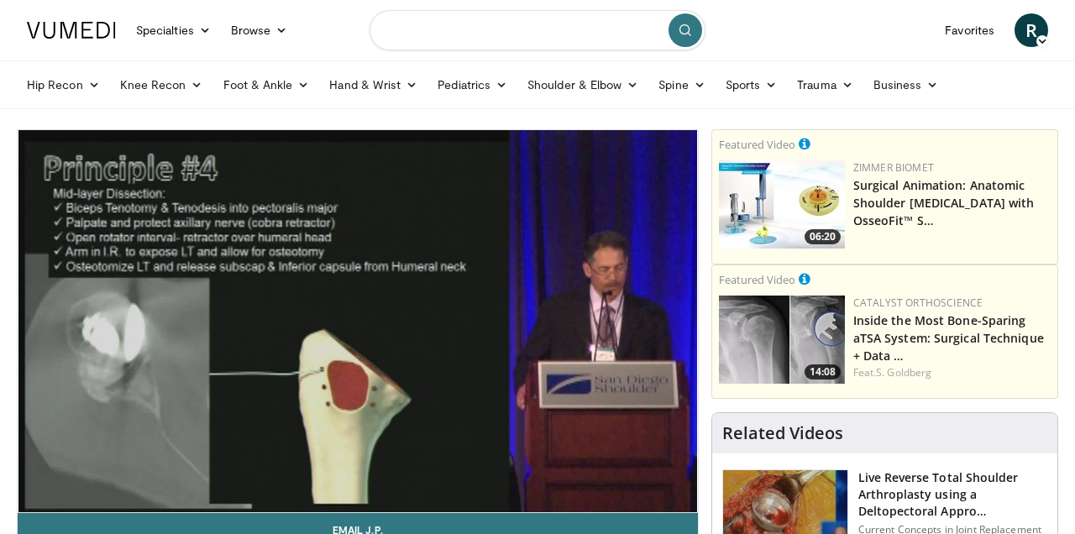
click at [491, 43] on input "Search topics, interventions" at bounding box center [538, 30] width 336 height 40
type input "*"
type input "**********"
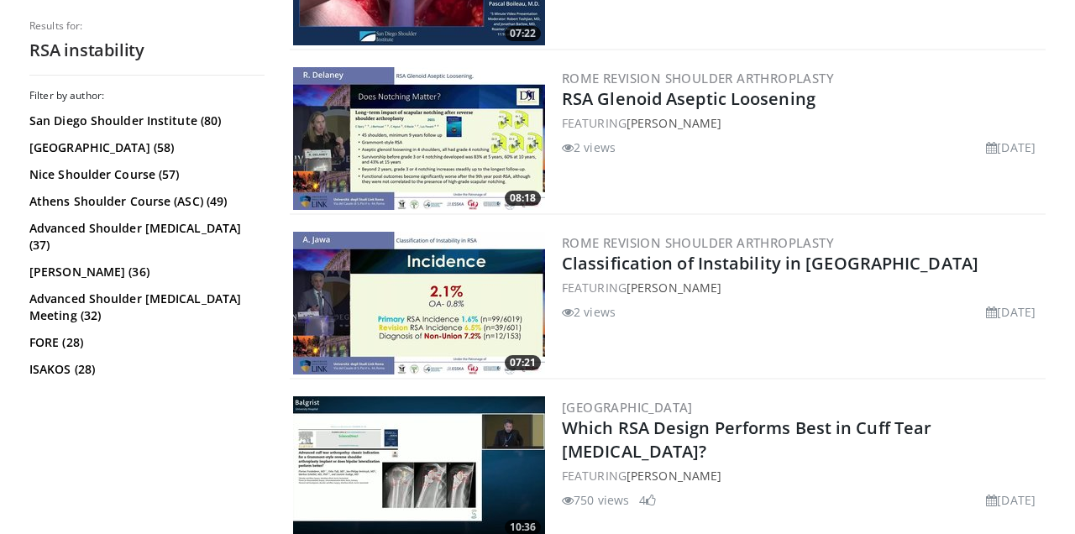
scroll to position [793, 0]
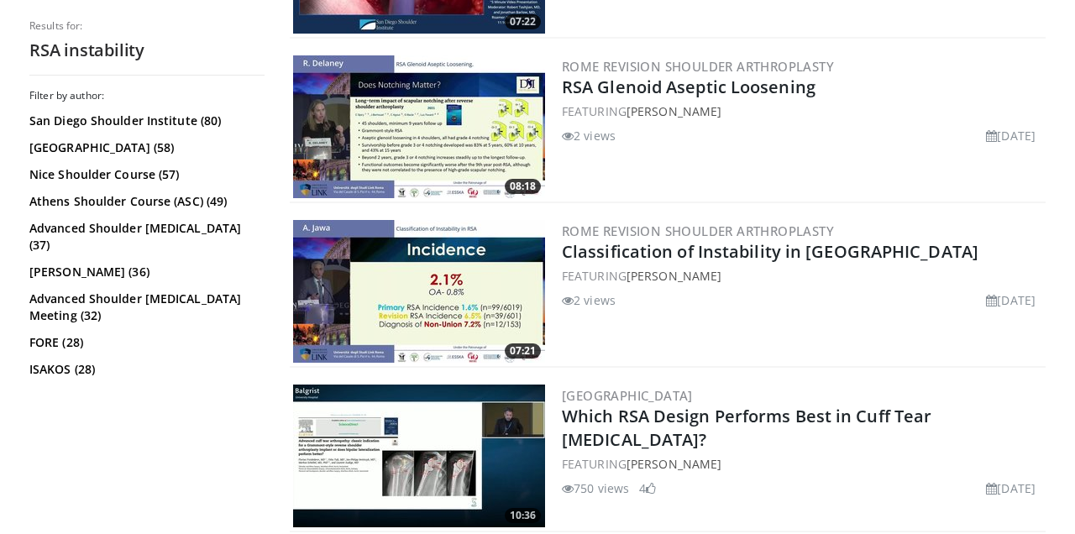
click at [411, 118] on img at bounding box center [419, 126] width 252 height 143
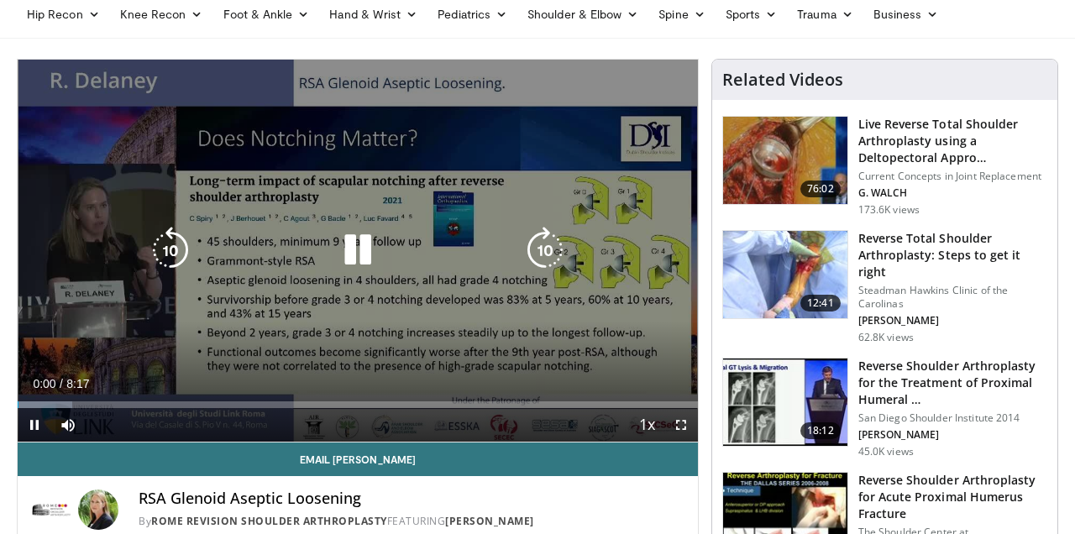
scroll to position [70, 0]
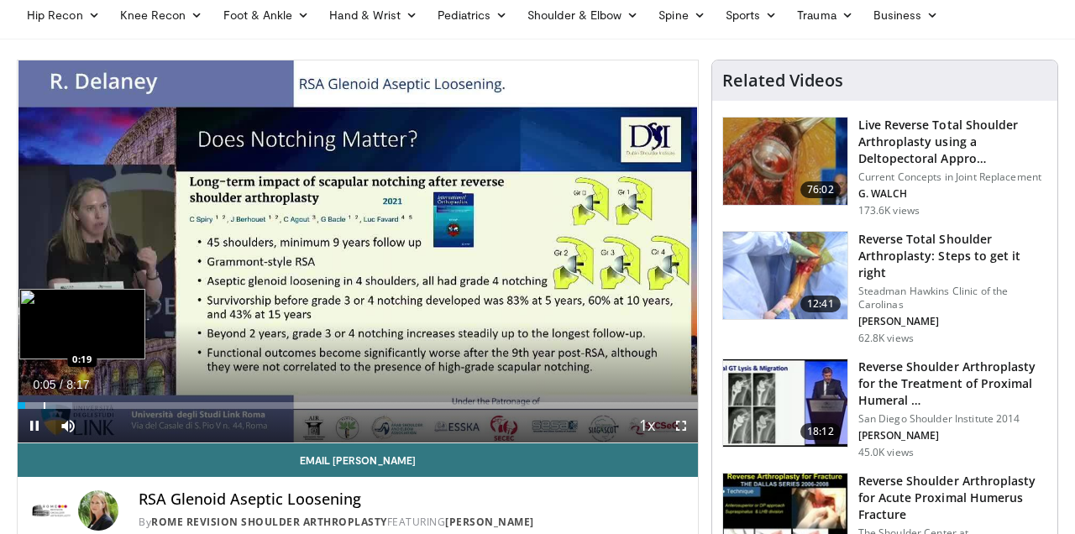
click at [44, 402] on div "Progress Bar" at bounding box center [45, 405] width 2 height 7
click at [66, 406] on div "Progress Bar" at bounding box center [67, 405] width 2 height 7
click at [81, 406] on div "Progress Bar" at bounding box center [82, 405] width 2 height 7
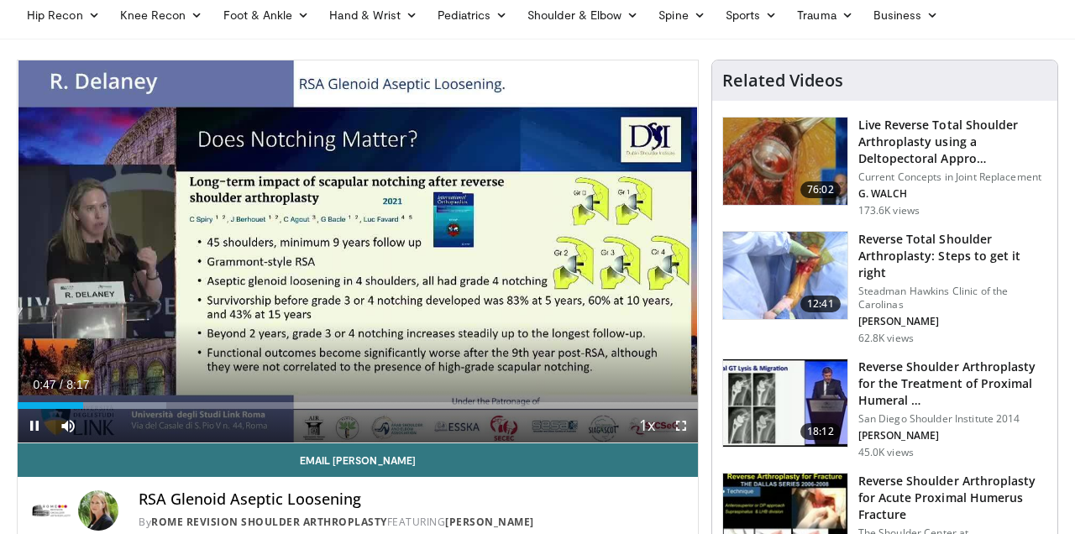
click at [680, 424] on span "Video Player" at bounding box center [681, 426] width 34 height 34
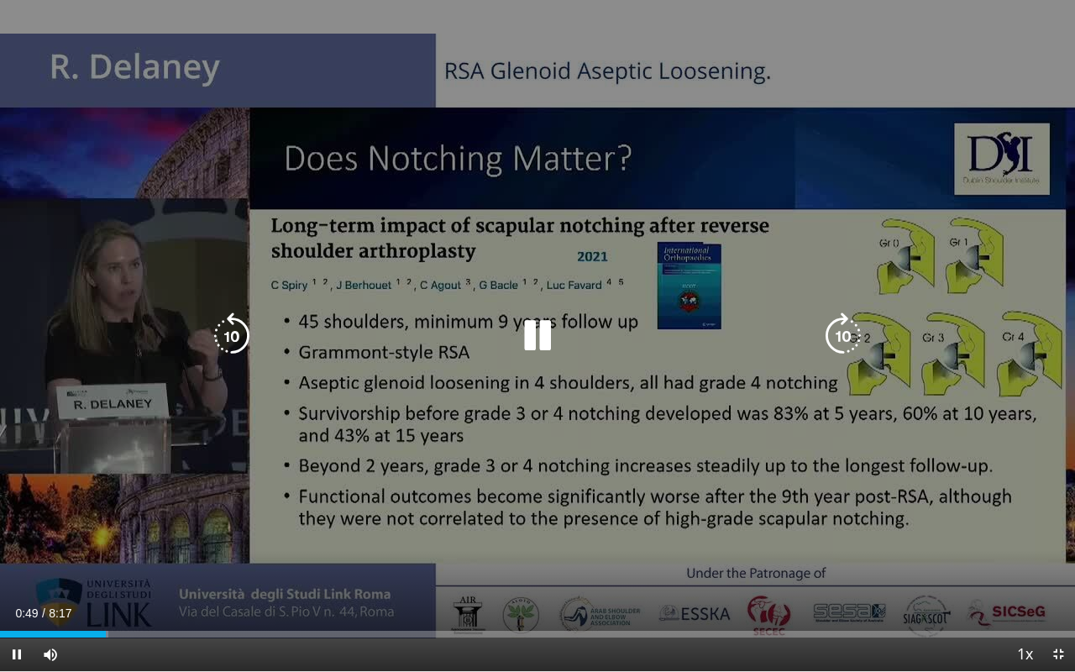
click at [841, 325] on icon "Video Player" at bounding box center [843, 335] width 47 height 47
click at [840, 328] on icon "Video Player" at bounding box center [843, 335] width 47 height 47
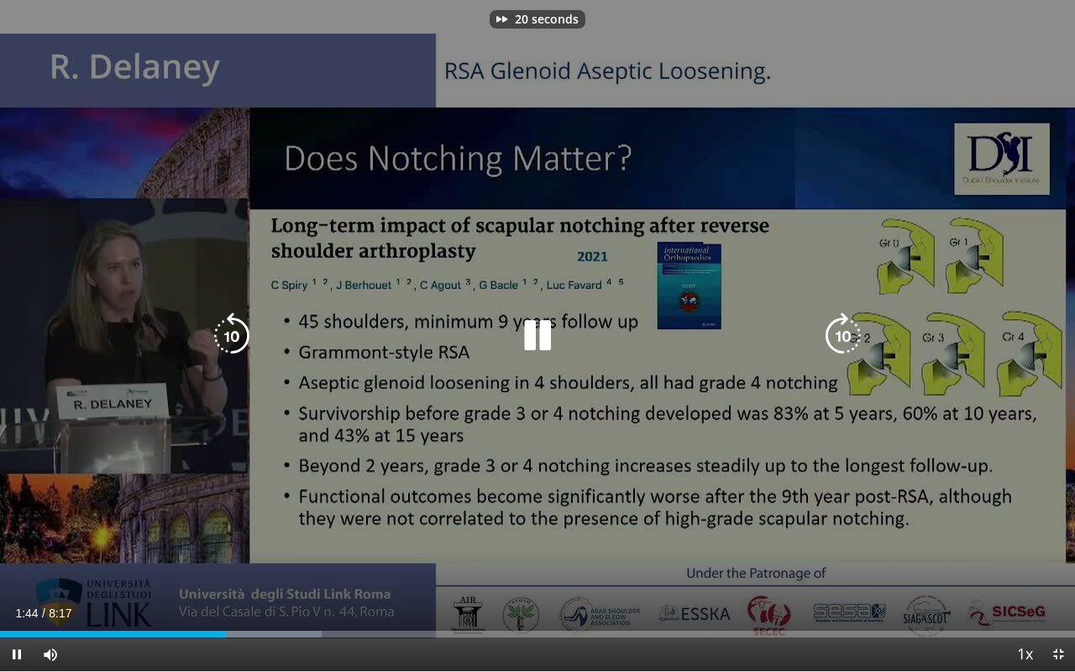
click at [840, 328] on icon "Video Player" at bounding box center [843, 335] width 47 height 47
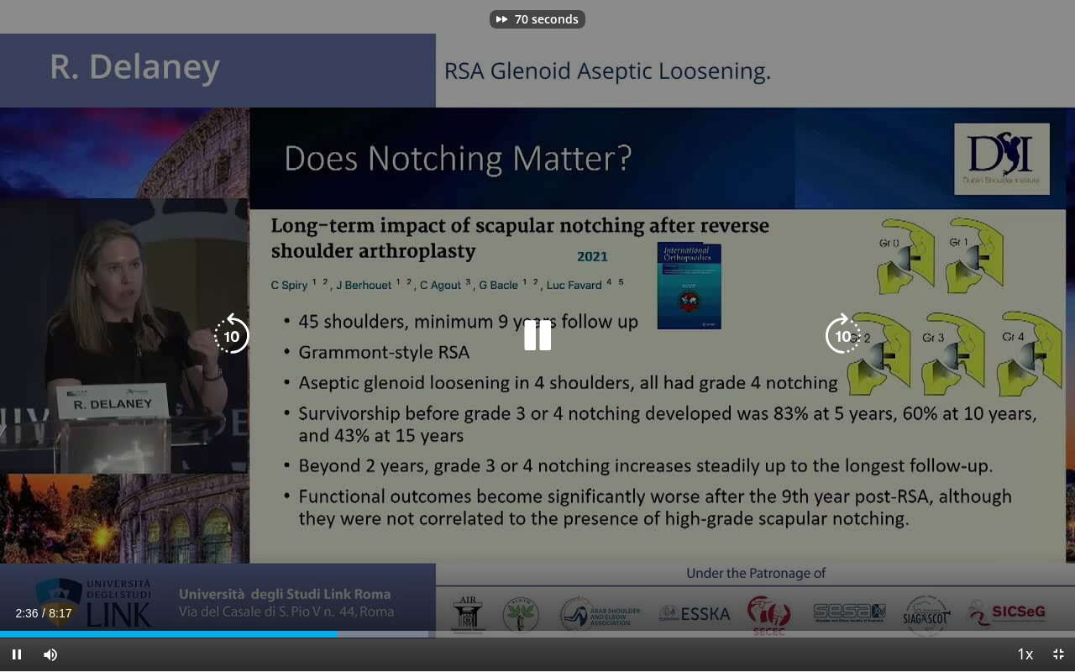
click at [840, 328] on icon "Video Player" at bounding box center [843, 335] width 47 height 47
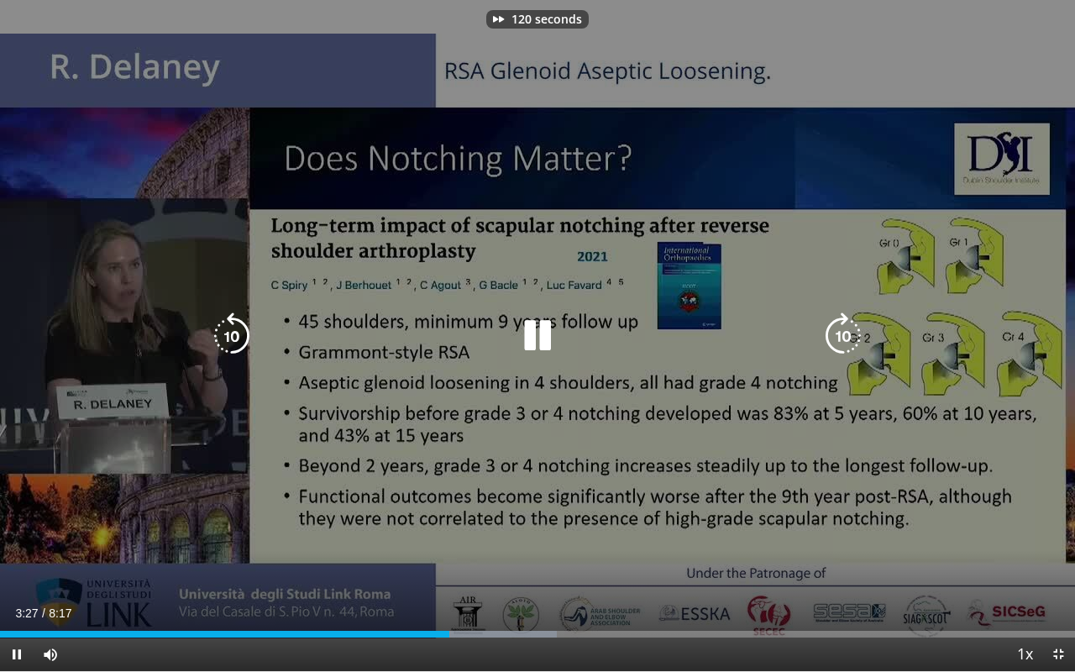
click at [845, 332] on icon "Video Player" at bounding box center [843, 335] width 47 height 47
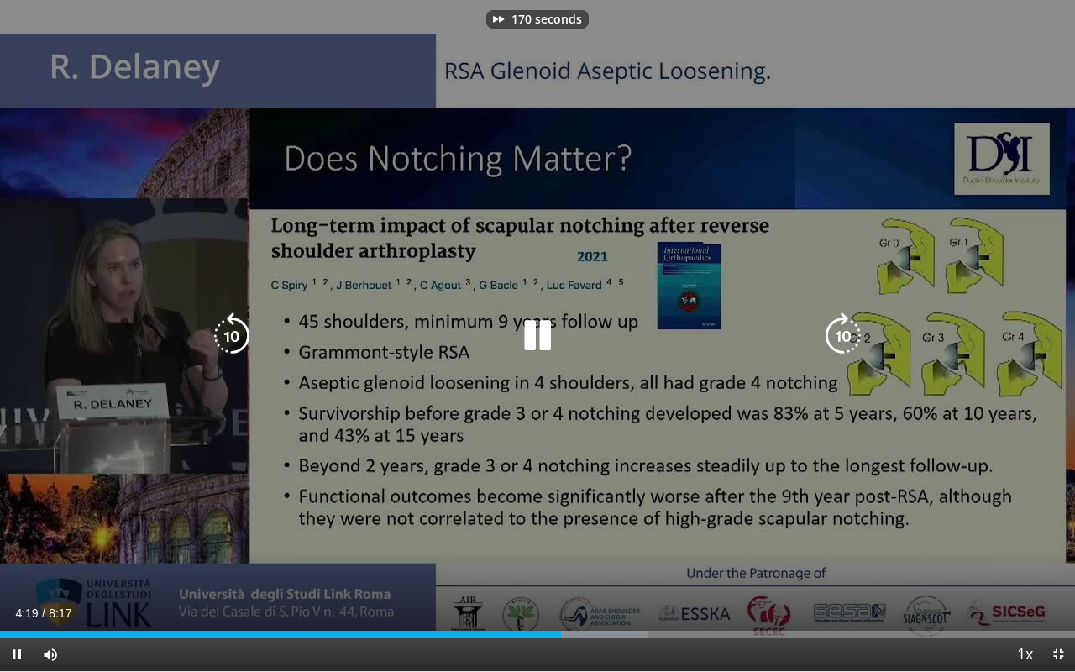
click at [845, 332] on icon "Video Player" at bounding box center [843, 335] width 47 height 47
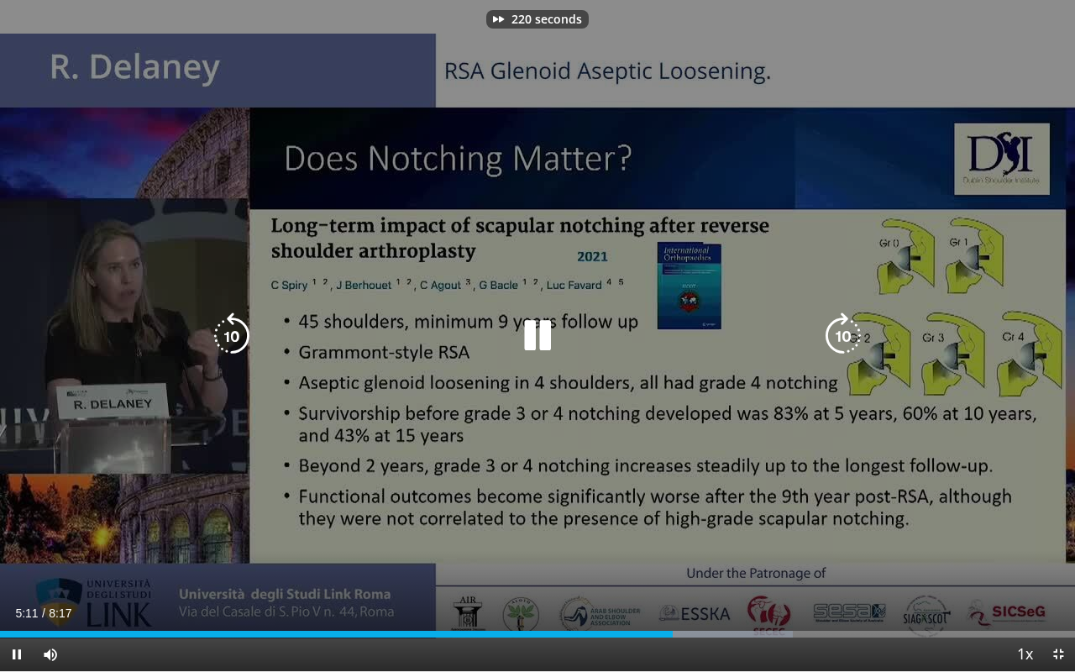
click at [845, 332] on icon "Video Player" at bounding box center [843, 335] width 47 height 47
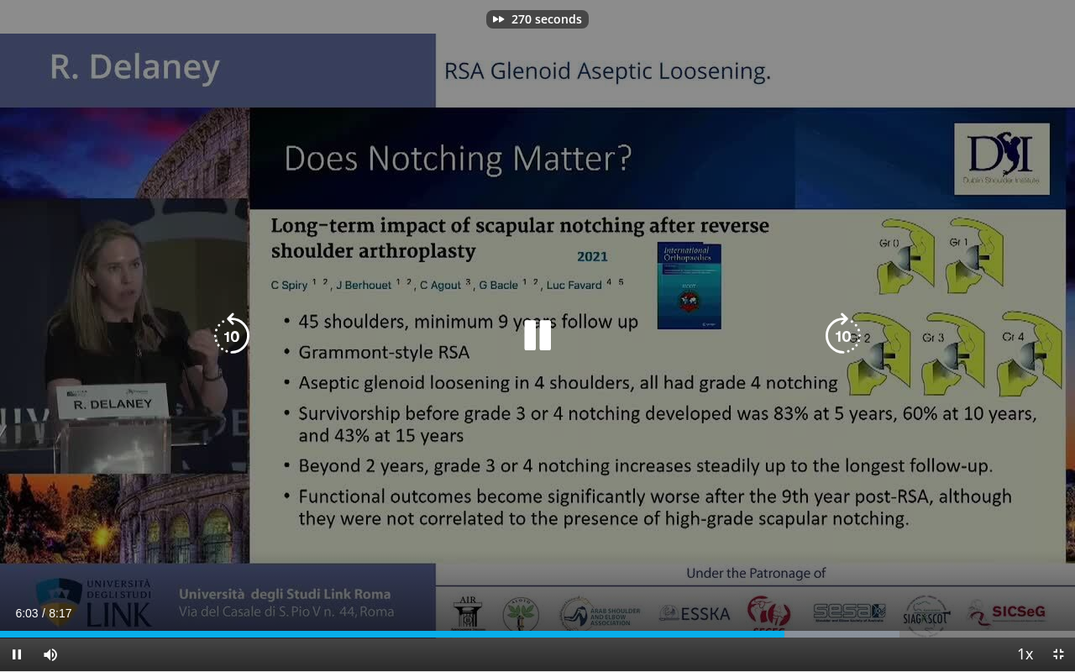
click at [845, 332] on icon "Video Player" at bounding box center [843, 335] width 47 height 47
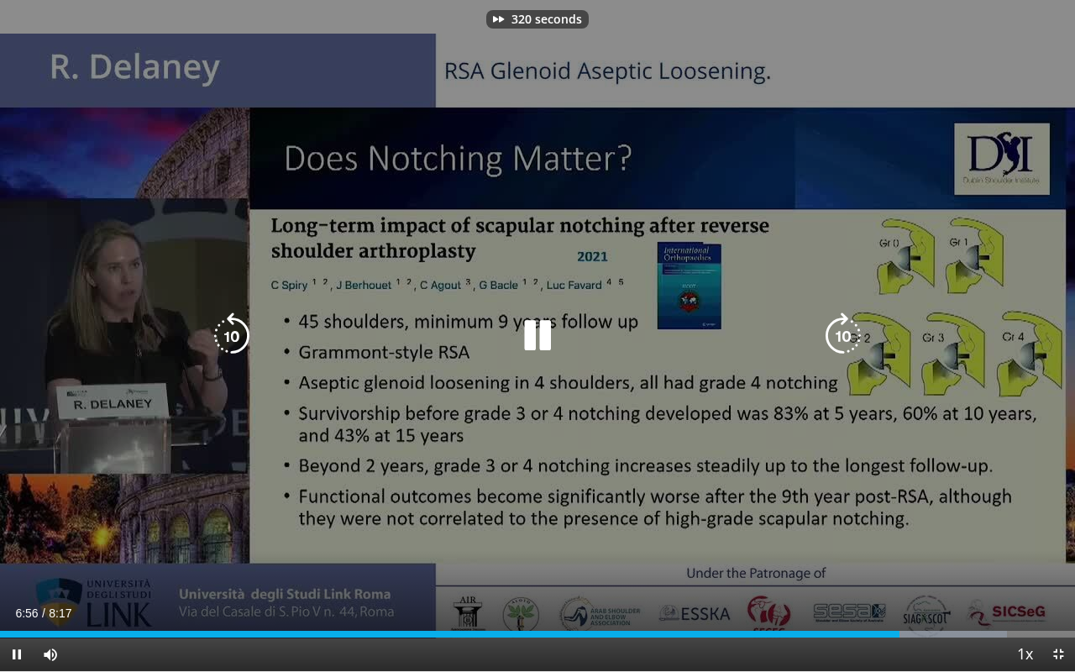
click at [845, 332] on icon "Video Player" at bounding box center [843, 335] width 47 height 47
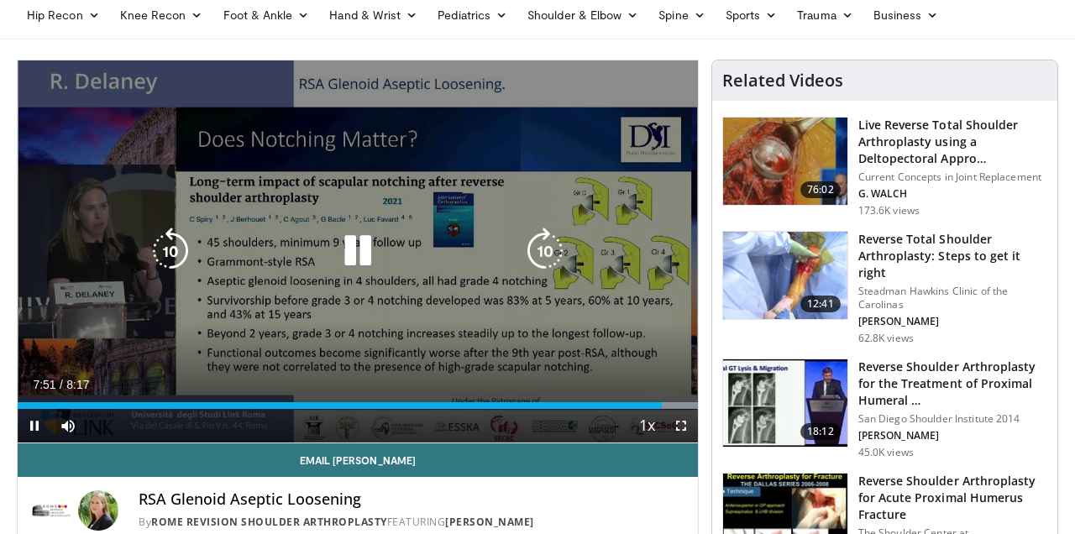
click at [365, 260] on icon "Video Player" at bounding box center [357, 251] width 47 height 47
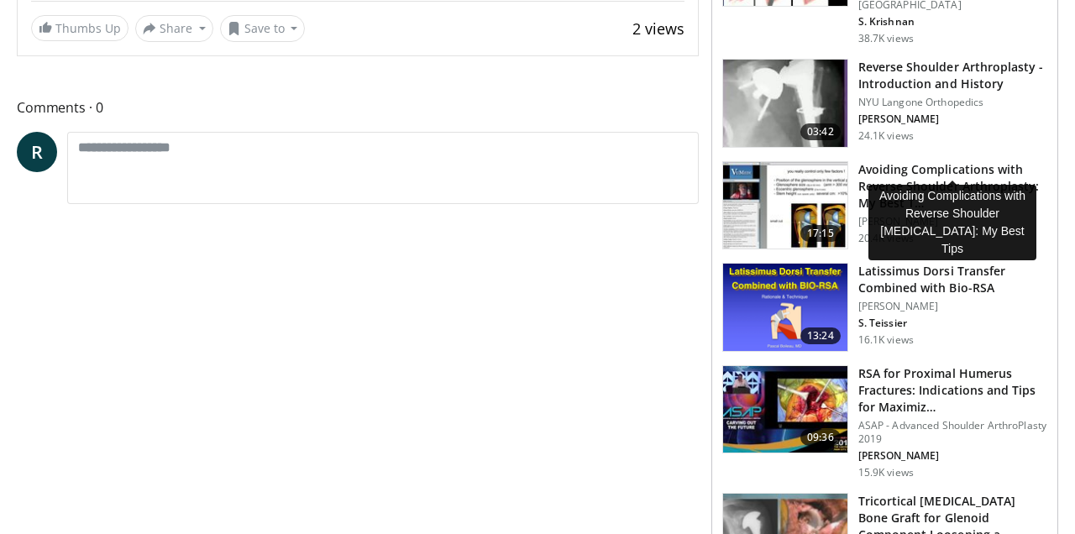
scroll to position [668, 0]
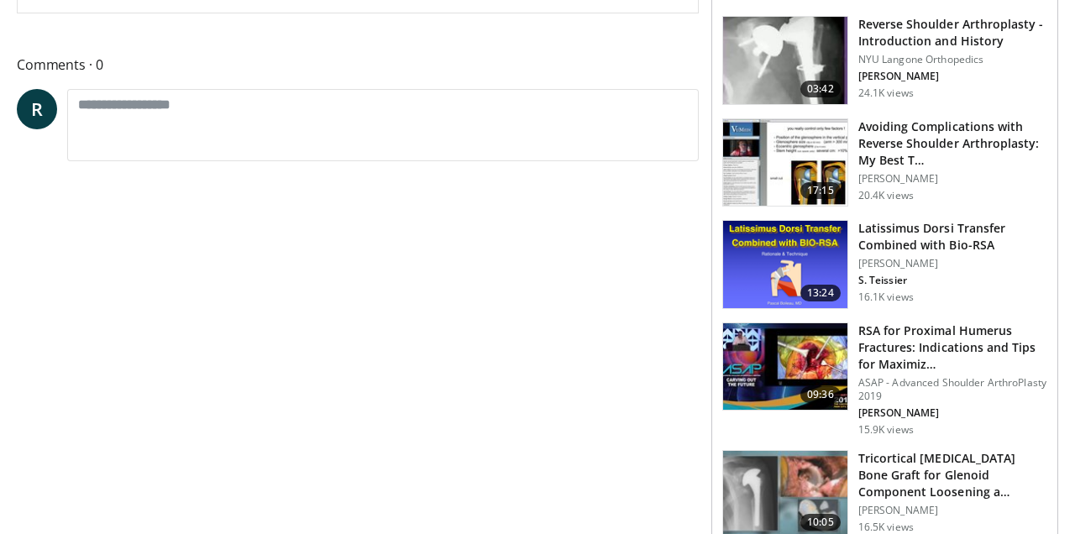
click at [776, 119] on img at bounding box center [785, 162] width 124 height 87
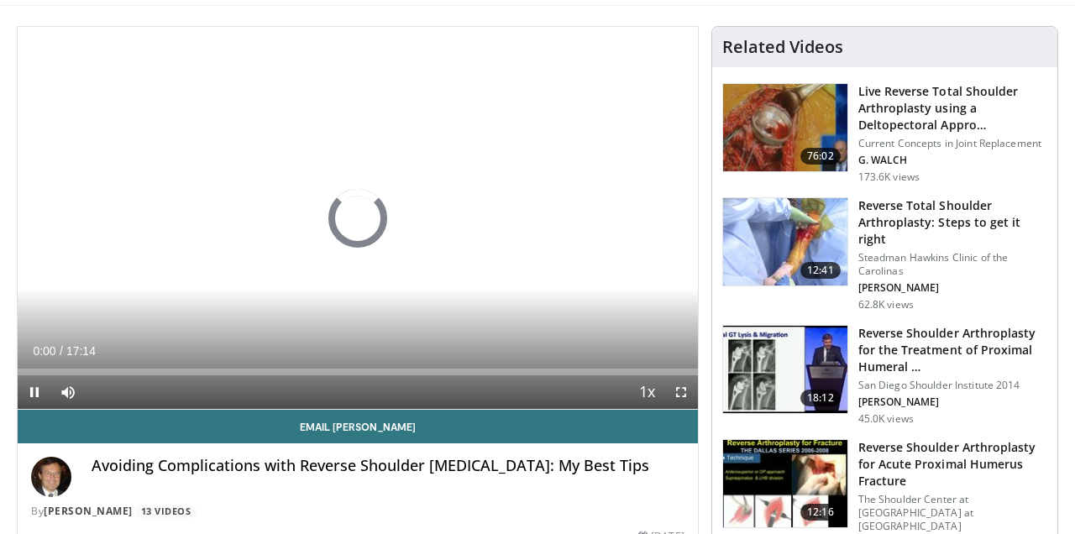
scroll to position [104, 0]
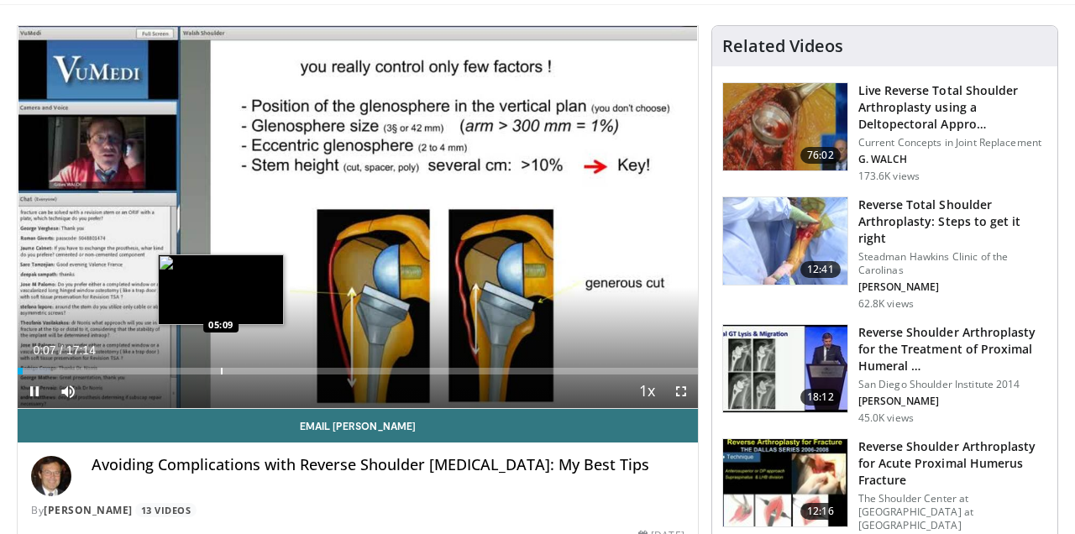
click at [221, 369] on div "Progress Bar" at bounding box center [222, 371] width 2 height 7
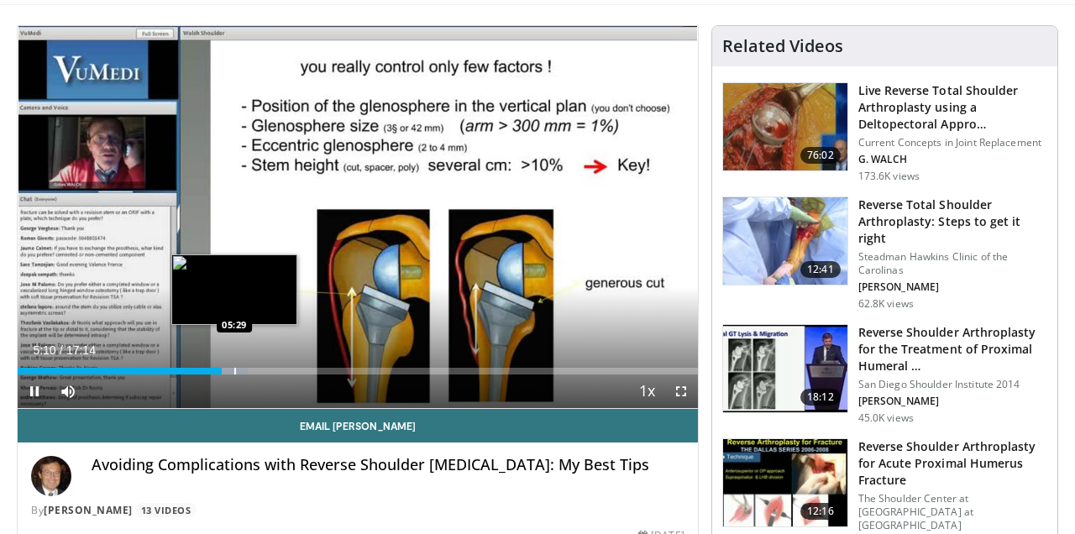
click at [236, 369] on div "Progress Bar" at bounding box center [235, 371] width 2 height 7
click at [249, 369] on div "Progress Bar" at bounding box center [250, 371] width 2 height 7
click at [261, 369] on div "Progress Bar" at bounding box center [262, 371] width 2 height 7
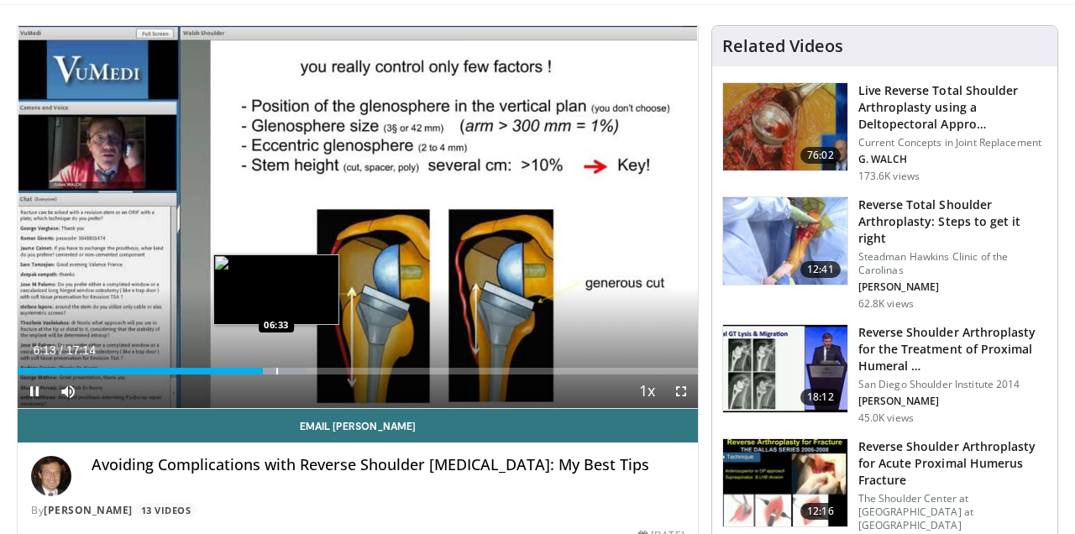
click at [276, 371] on div "Progress Bar" at bounding box center [277, 371] width 2 height 7
click at [268, 371] on div "Progress Bar" at bounding box center [269, 371] width 2 height 7
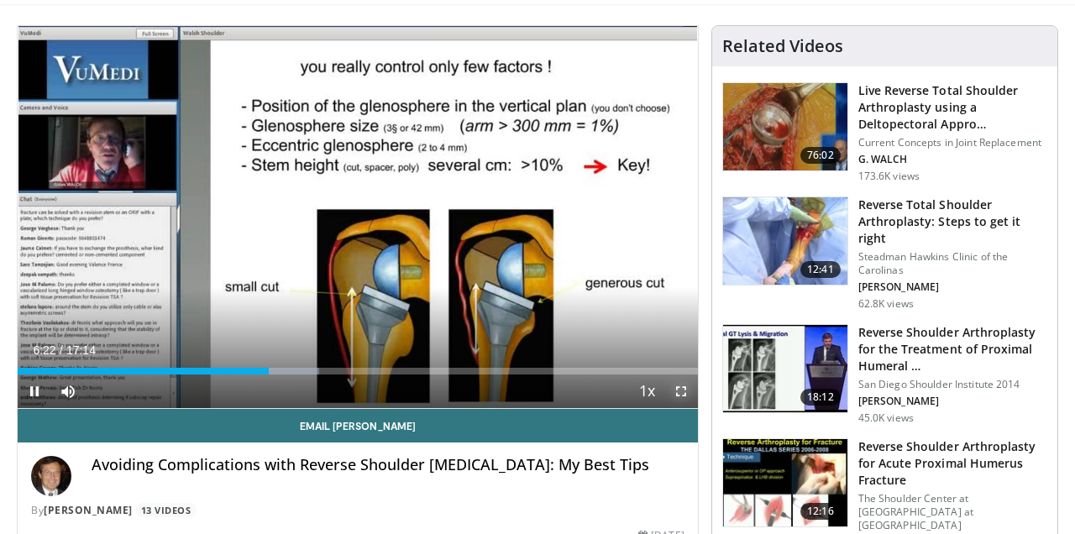
click at [678, 391] on span "Video Player" at bounding box center [681, 392] width 34 height 34
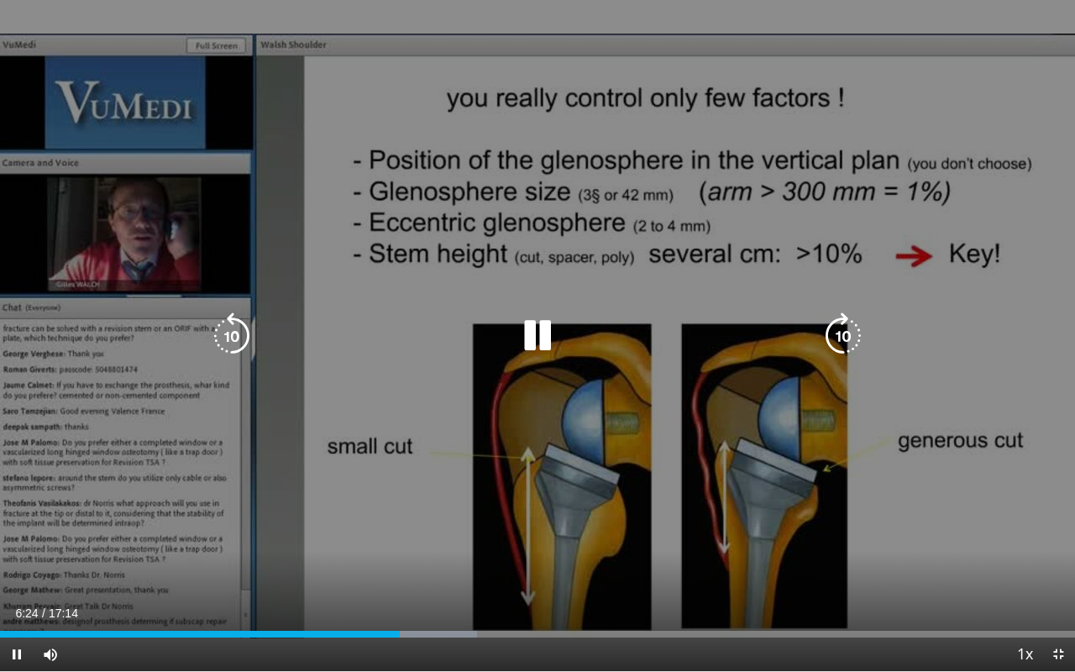
click at [844, 339] on icon "Video Player" at bounding box center [843, 335] width 47 height 47
click at [839, 343] on icon "Video Player" at bounding box center [843, 335] width 47 height 47
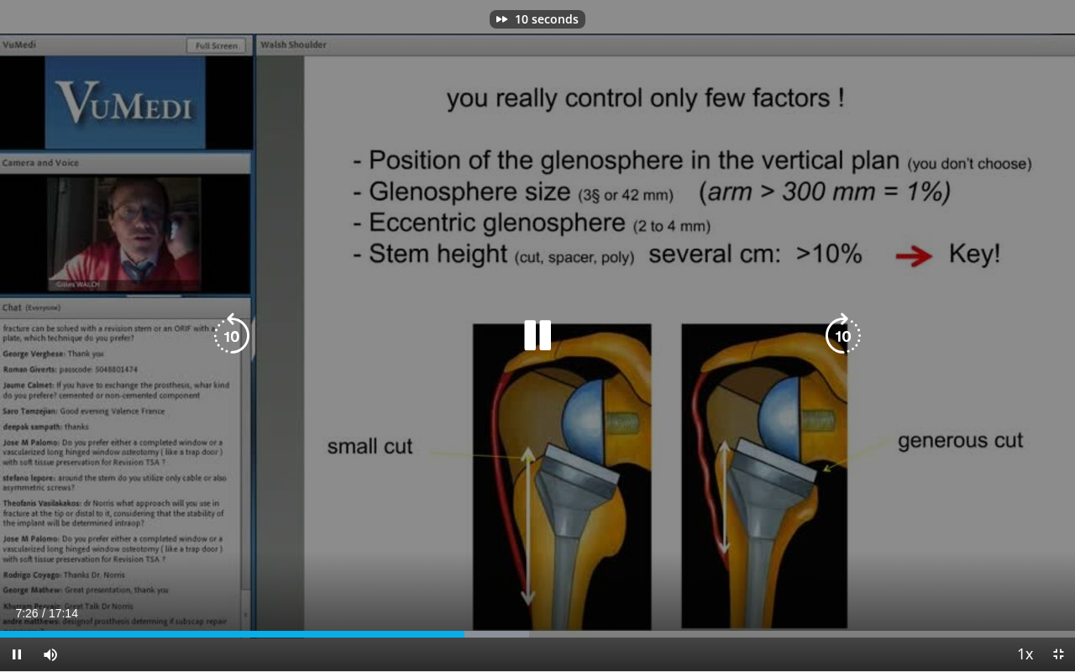
click at [839, 343] on icon "Video Player" at bounding box center [843, 335] width 47 height 47
click at [841, 338] on icon "Video Player" at bounding box center [843, 335] width 47 height 47
click at [539, 335] on icon "Video Player" at bounding box center [537, 335] width 47 height 47
click at [841, 339] on icon "Video Player" at bounding box center [843, 335] width 47 height 47
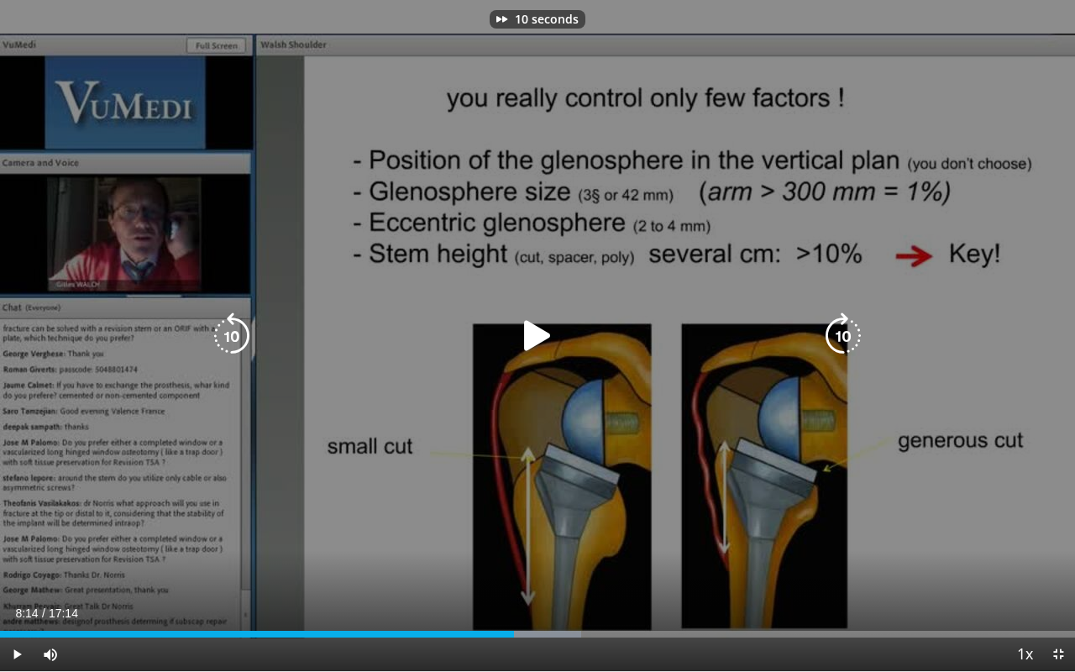
click at [522, 329] on icon "Video Player" at bounding box center [537, 335] width 47 height 47
click at [835, 341] on icon "Video Player" at bounding box center [843, 335] width 47 height 47
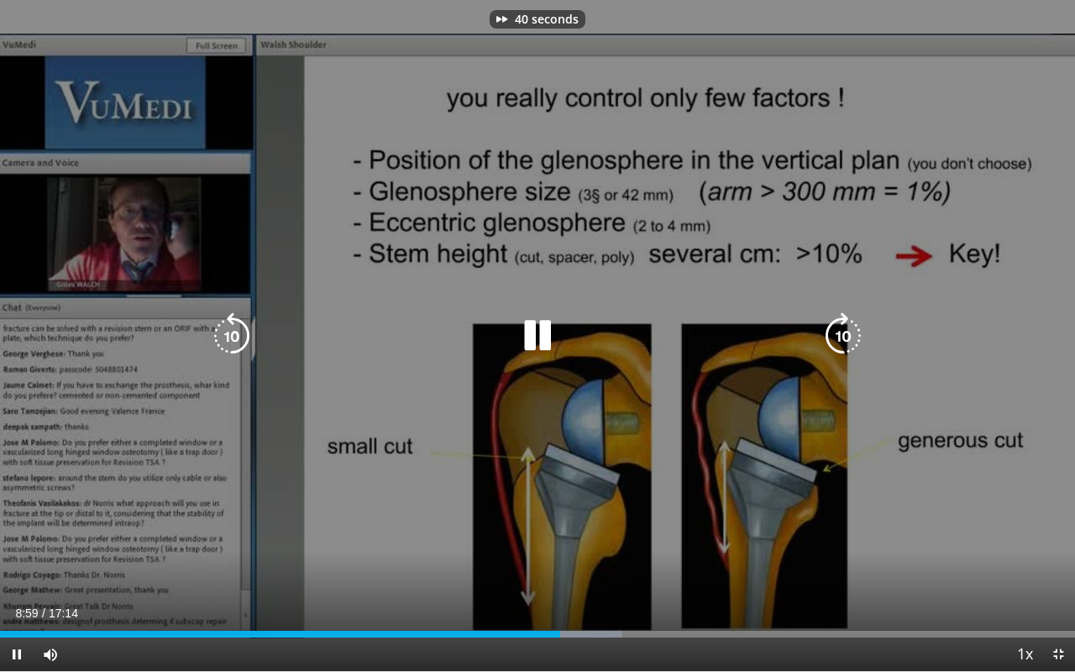
click at [835, 341] on icon "Video Player" at bounding box center [843, 335] width 47 height 47
click at [836, 343] on icon "Video Player" at bounding box center [843, 335] width 47 height 47
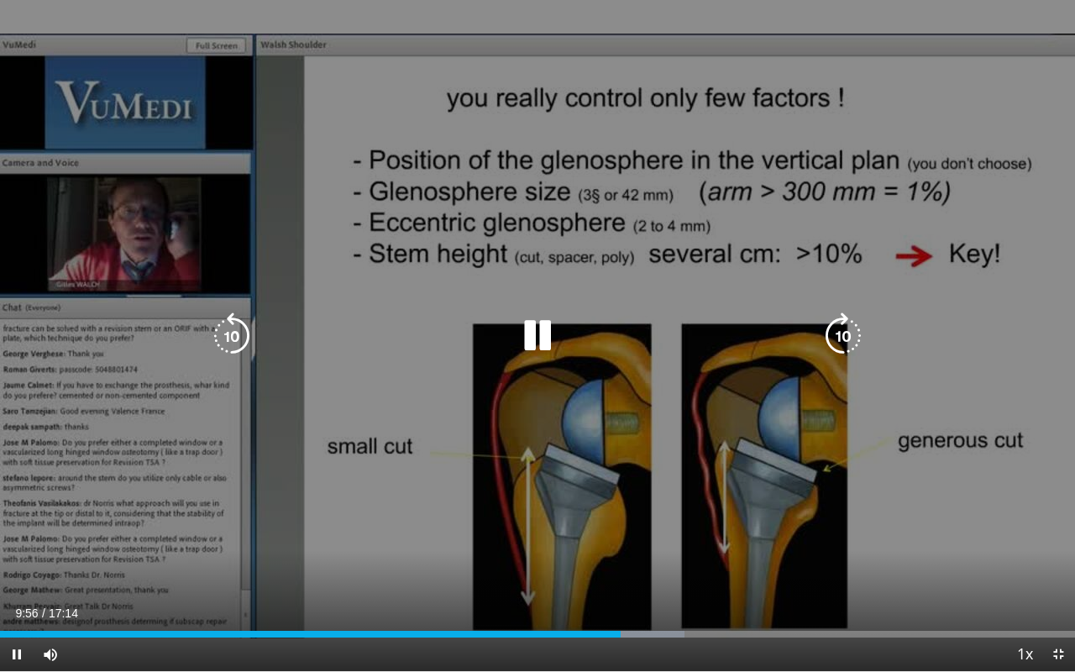
click at [839, 341] on icon "Video Player" at bounding box center [843, 335] width 47 height 47
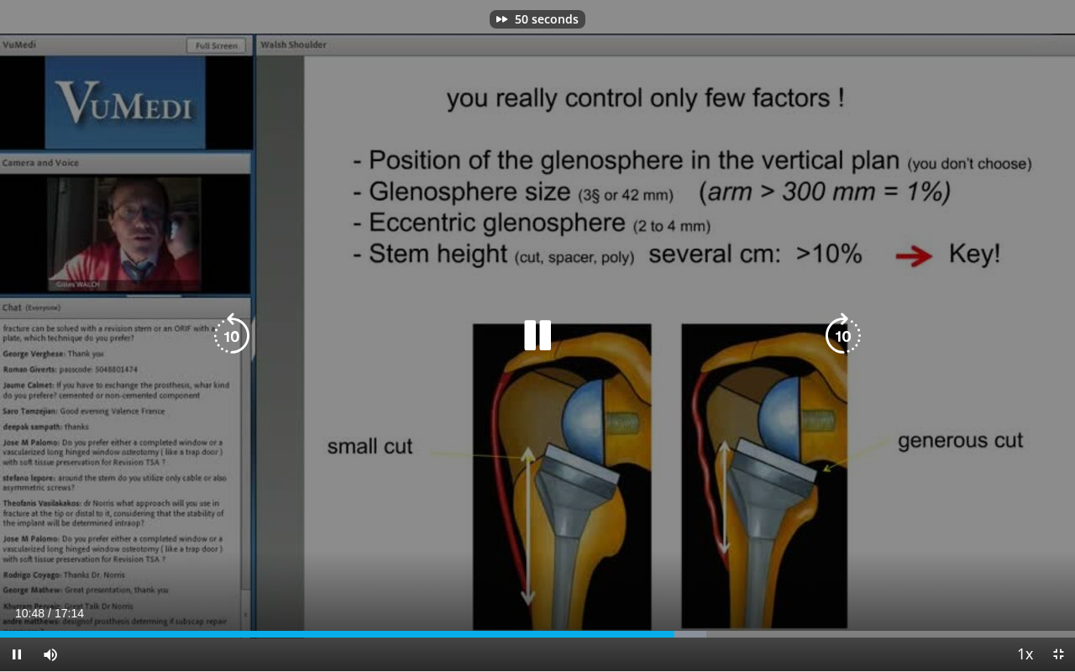
click at [839, 341] on icon "Video Player" at bounding box center [843, 335] width 47 height 47
click at [840, 332] on icon "Video Player" at bounding box center [843, 335] width 47 height 47
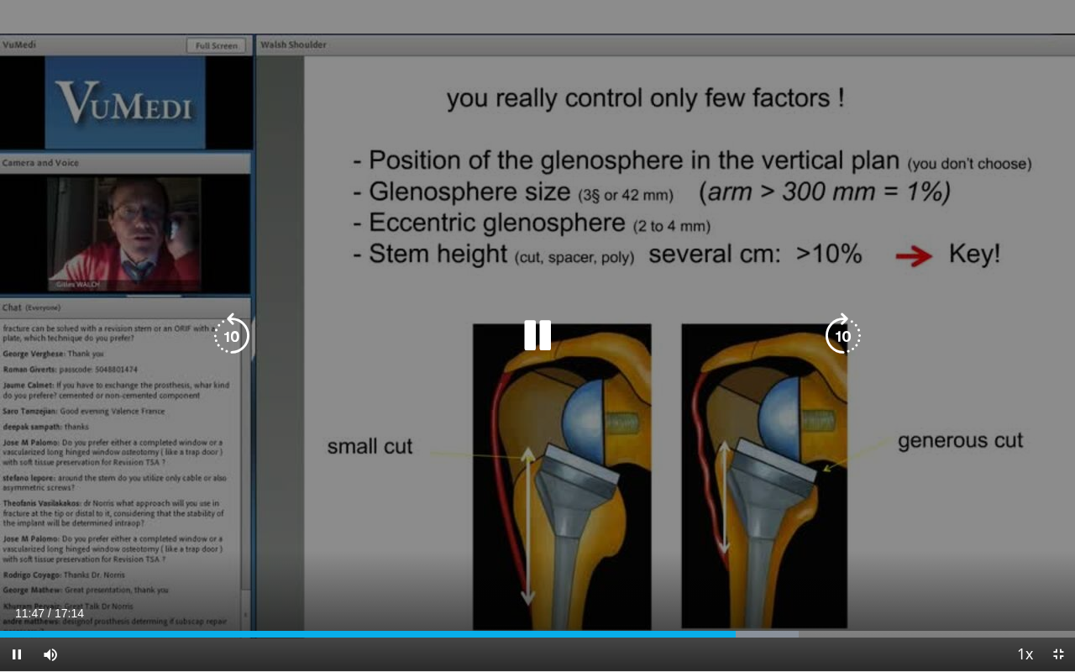
click at [838, 334] on icon "Video Player" at bounding box center [843, 335] width 47 height 47
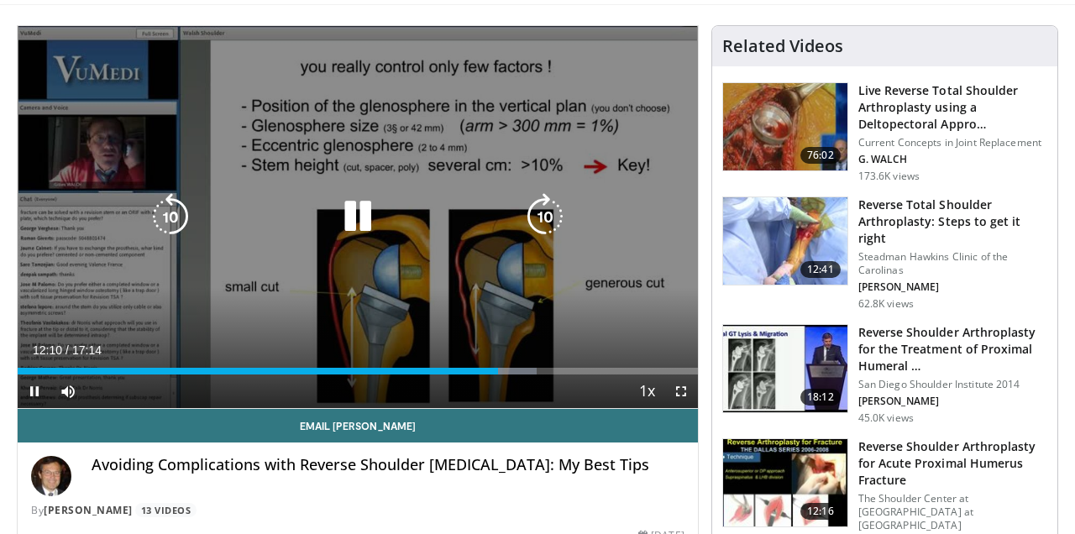
click at [355, 212] on icon "Video Player" at bounding box center [357, 216] width 47 height 47
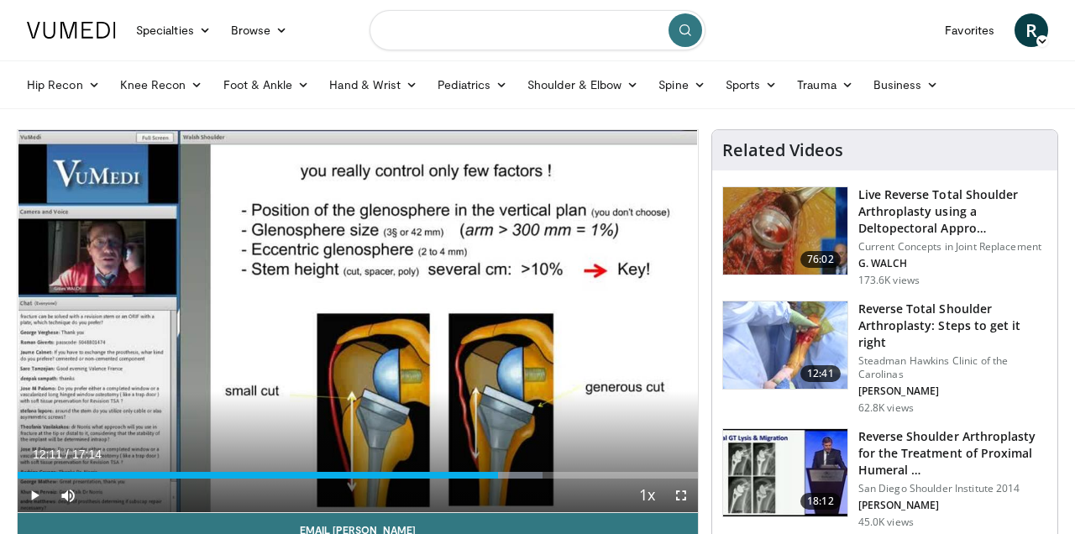
click at [472, 29] on input "Search topics, interventions" at bounding box center [538, 30] width 336 height 40
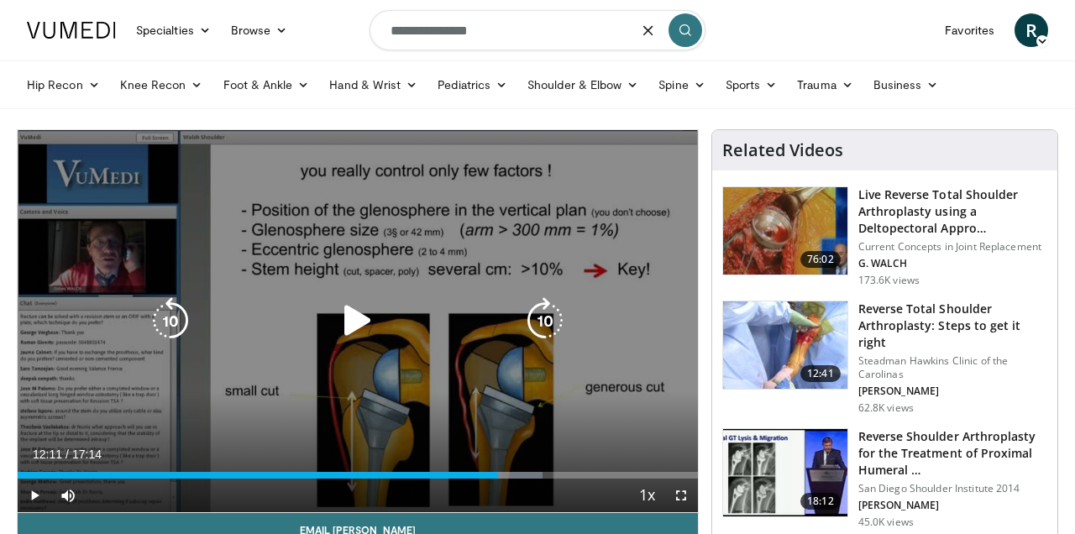
type input "**********"
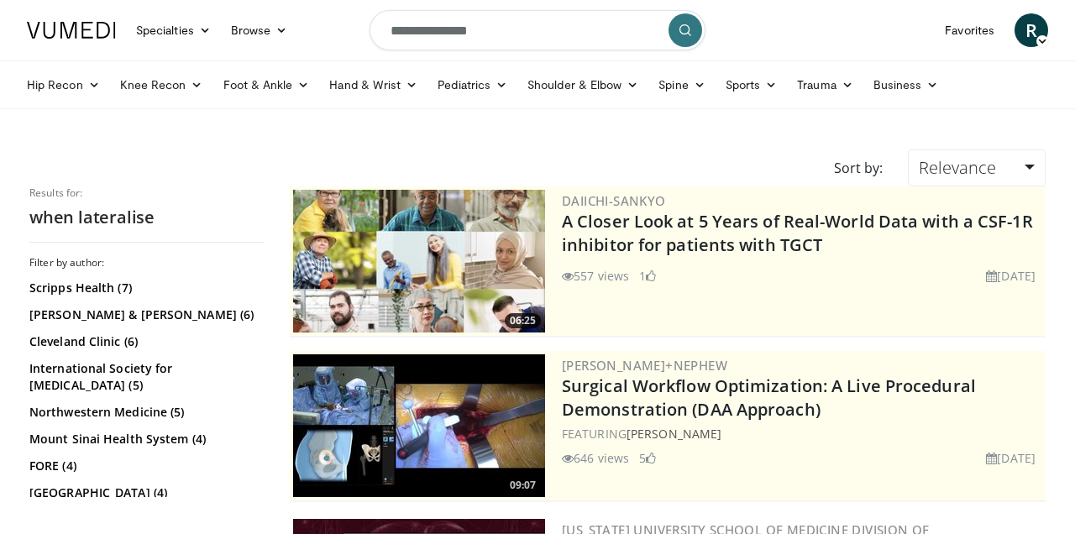
click at [548, 27] on input "**********" at bounding box center [538, 30] width 336 height 40
type input "**********"
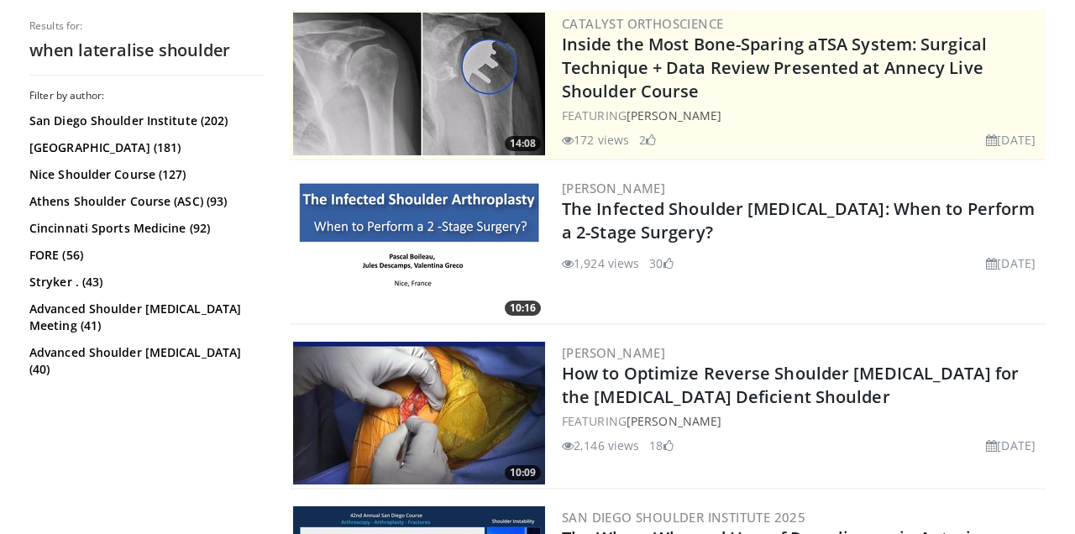
scroll to position [340, 0]
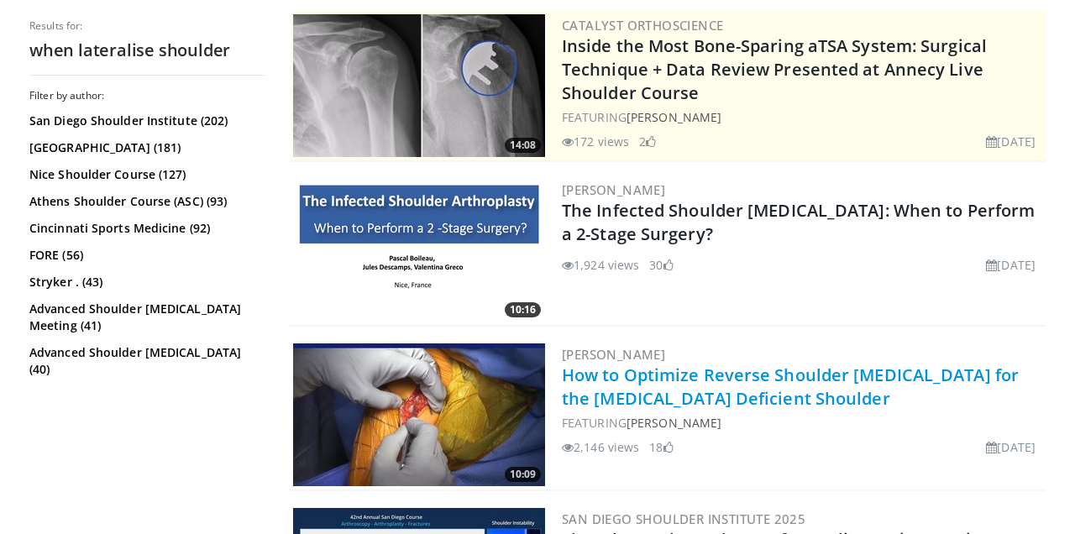
click at [799, 389] on link "How to Optimize Reverse Shoulder Arthroplasty for the Rotator Cuff Deficient Sh…" at bounding box center [790, 387] width 457 height 46
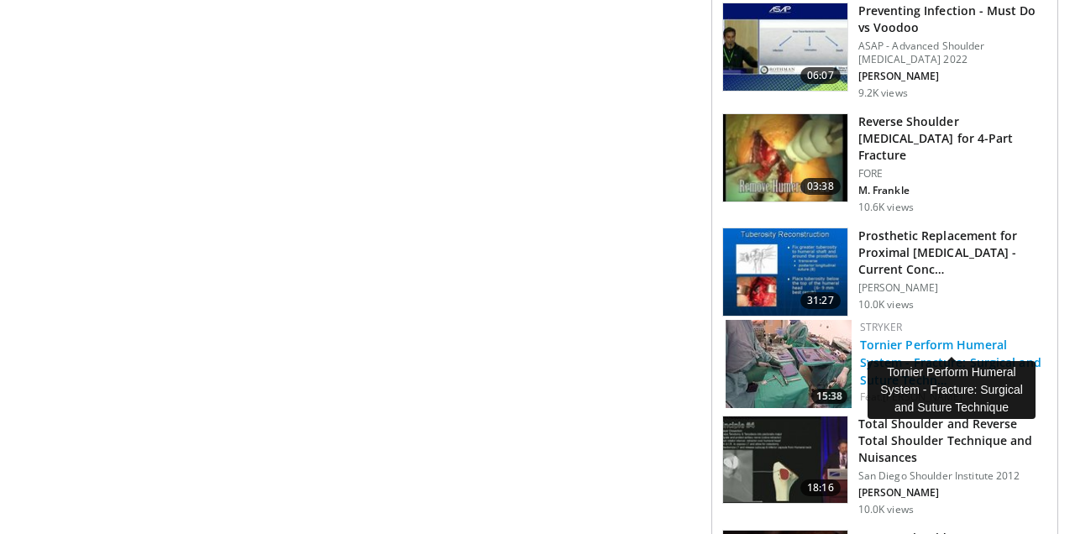
scroll to position [1995, 0]
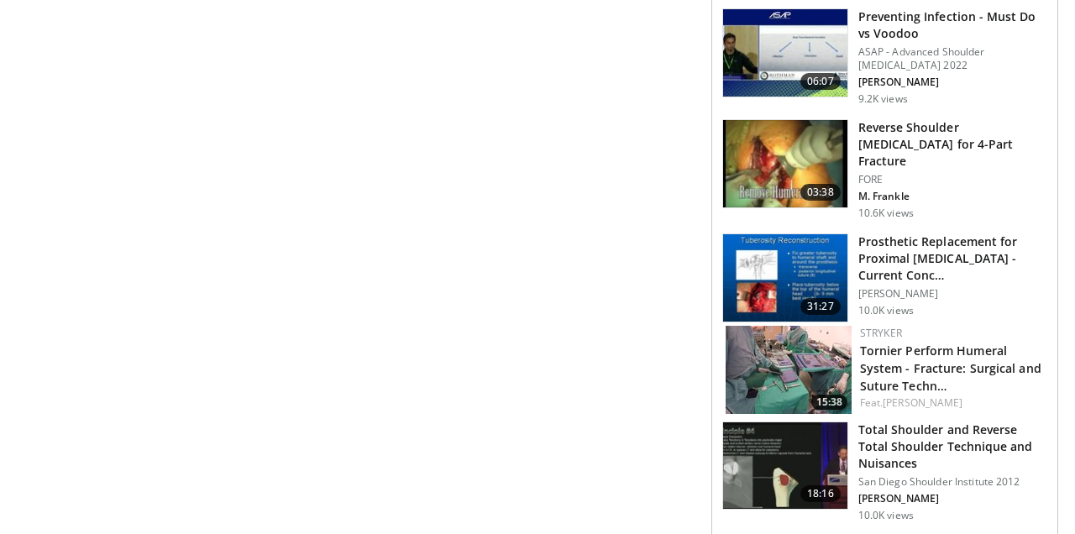
click at [742, 234] on img at bounding box center [785, 277] width 124 height 87
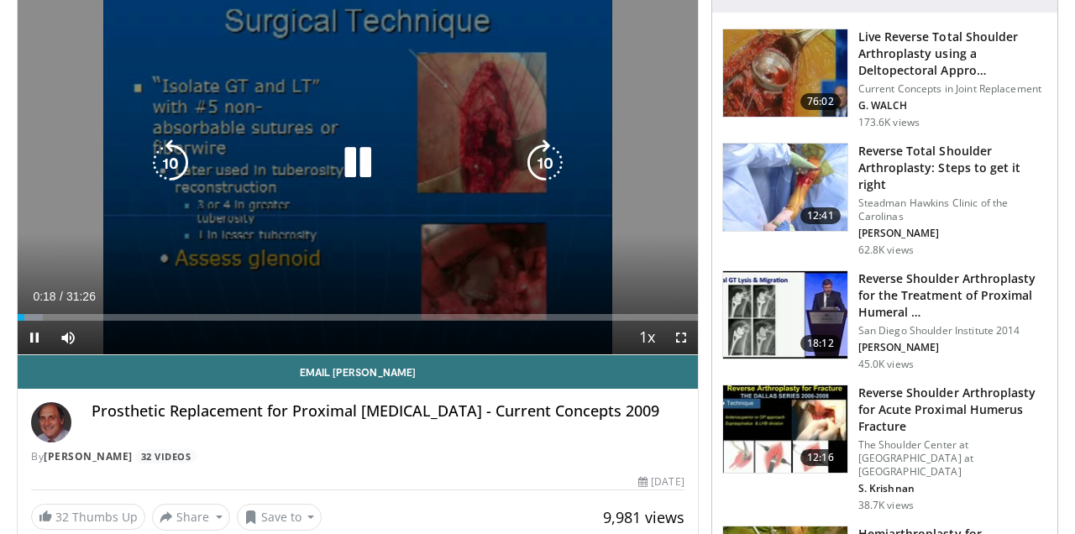
scroll to position [170, 0]
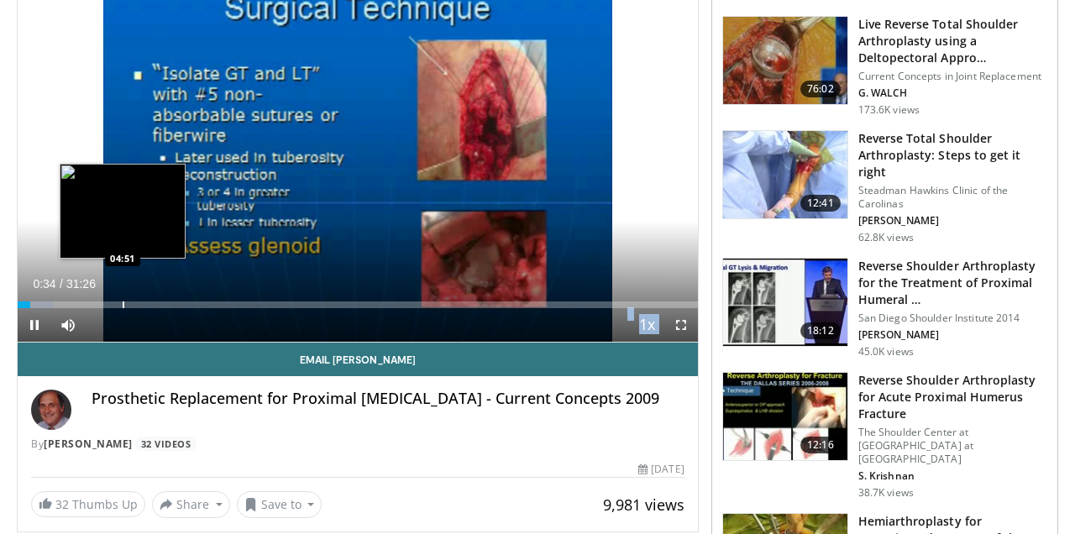
click at [123, 300] on video-js "**********" at bounding box center [358, 151] width 680 height 383
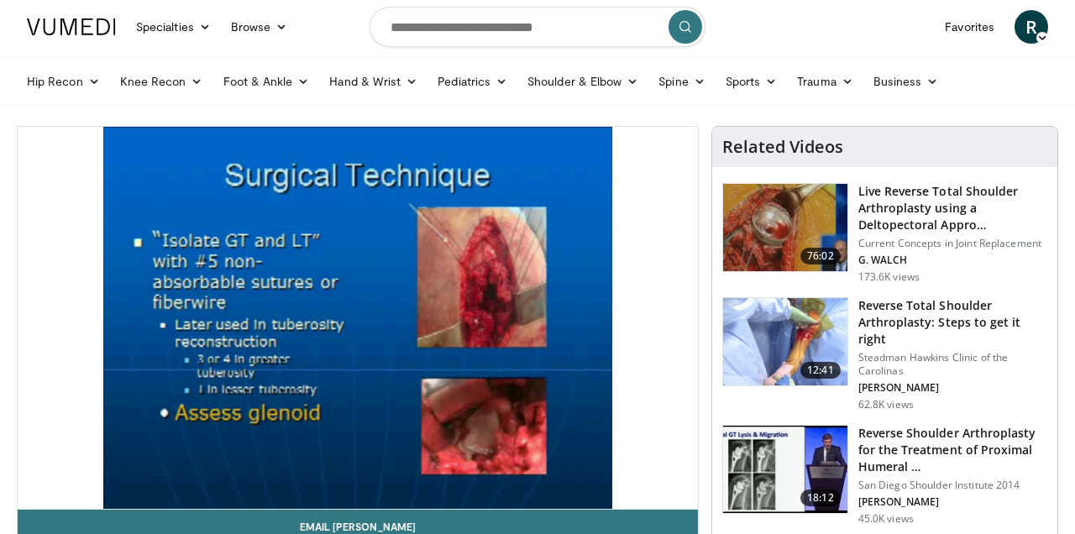
scroll to position [0, 0]
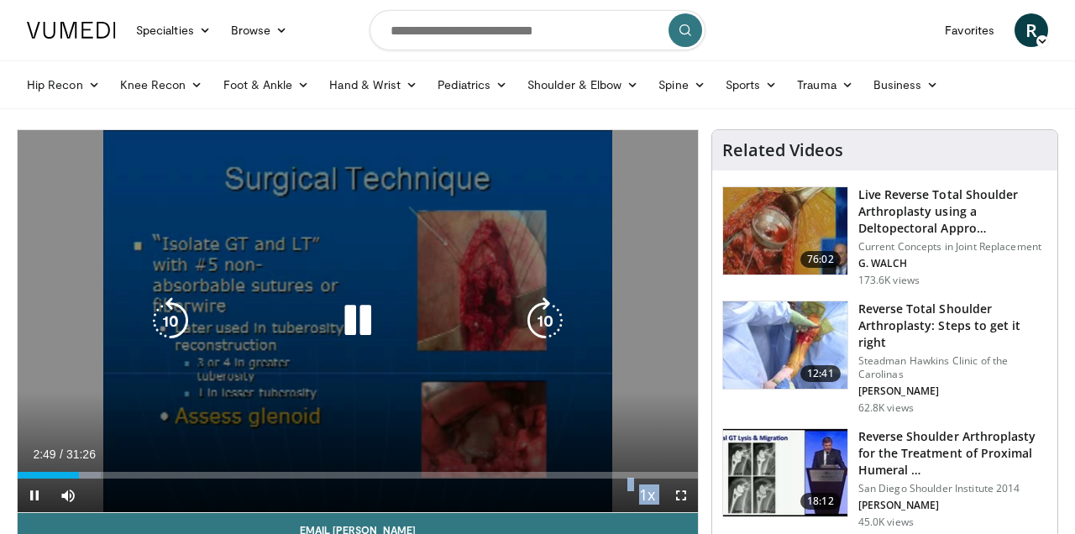
click at [361, 314] on icon "Video Player" at bounding box center [357, 320] width 47 height 47
